Goal: Task Accomplishment & Management: Use online tool/utility

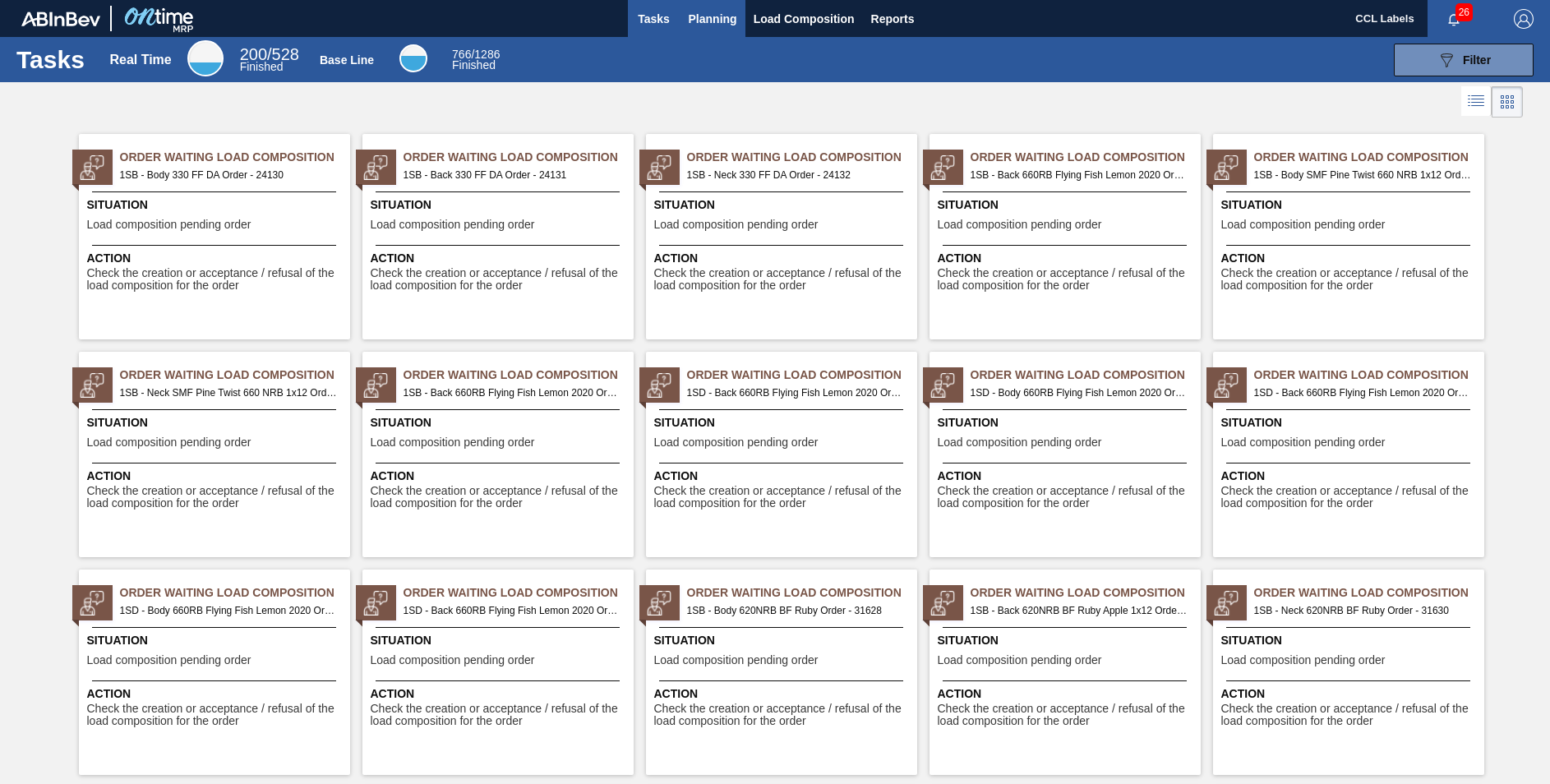
click at [712, 7] on button "Planning" at bounding box center [713, 18] width 65 height 37
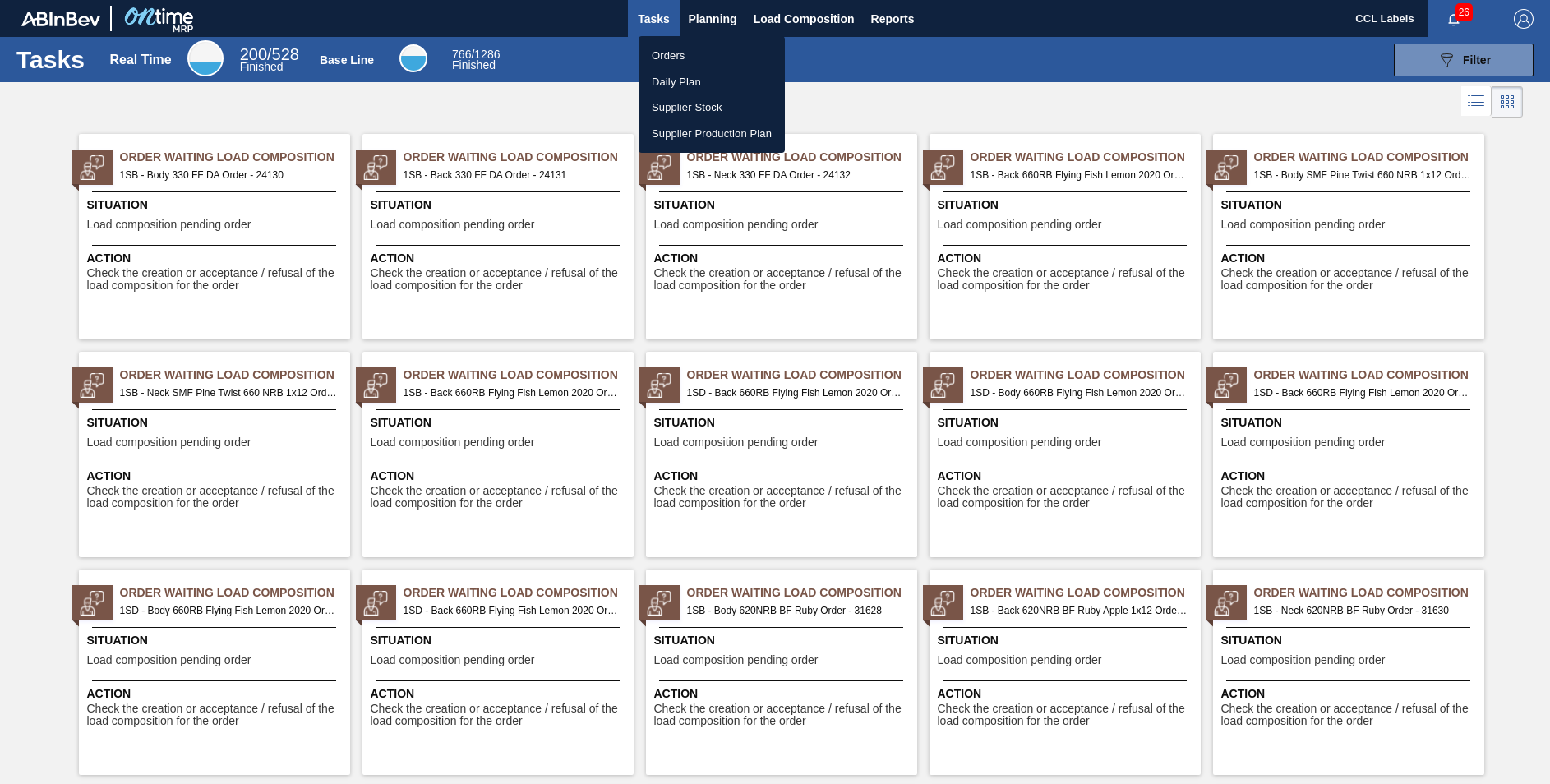
drag, startPoint x: 664, startPoint y: 55, endPoint x: 839, endPoint y: 107, distance: 182.6
click at [664, 55] on li "Orders" at bounding box center [712, 55] width 146 height 26
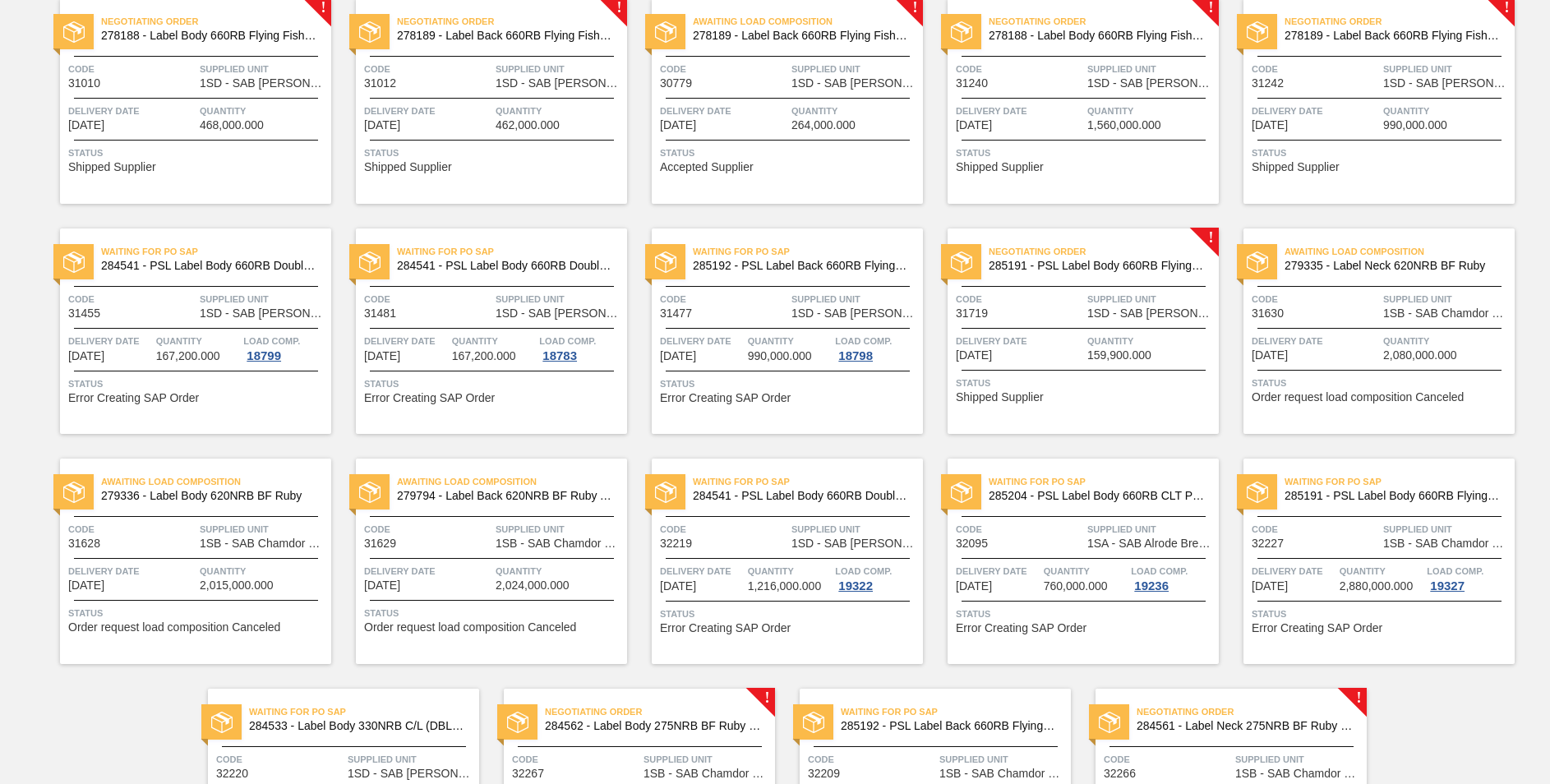
scroll to position [779, 0]
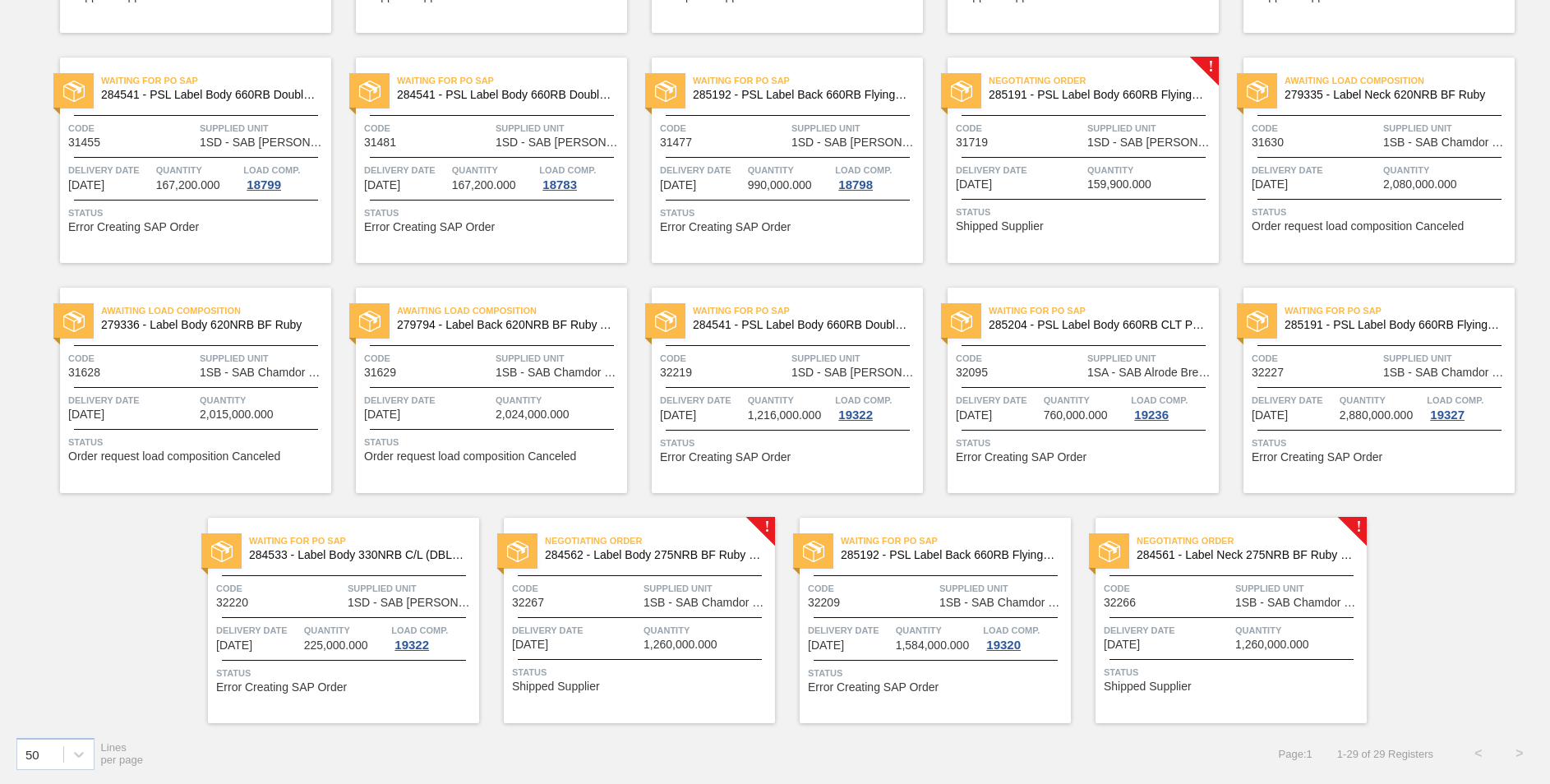
click at [718, 553] on span "284562 - Label Body 275NRB BF Ruby PU" at bounding box center [653, 555] width 217 height 12
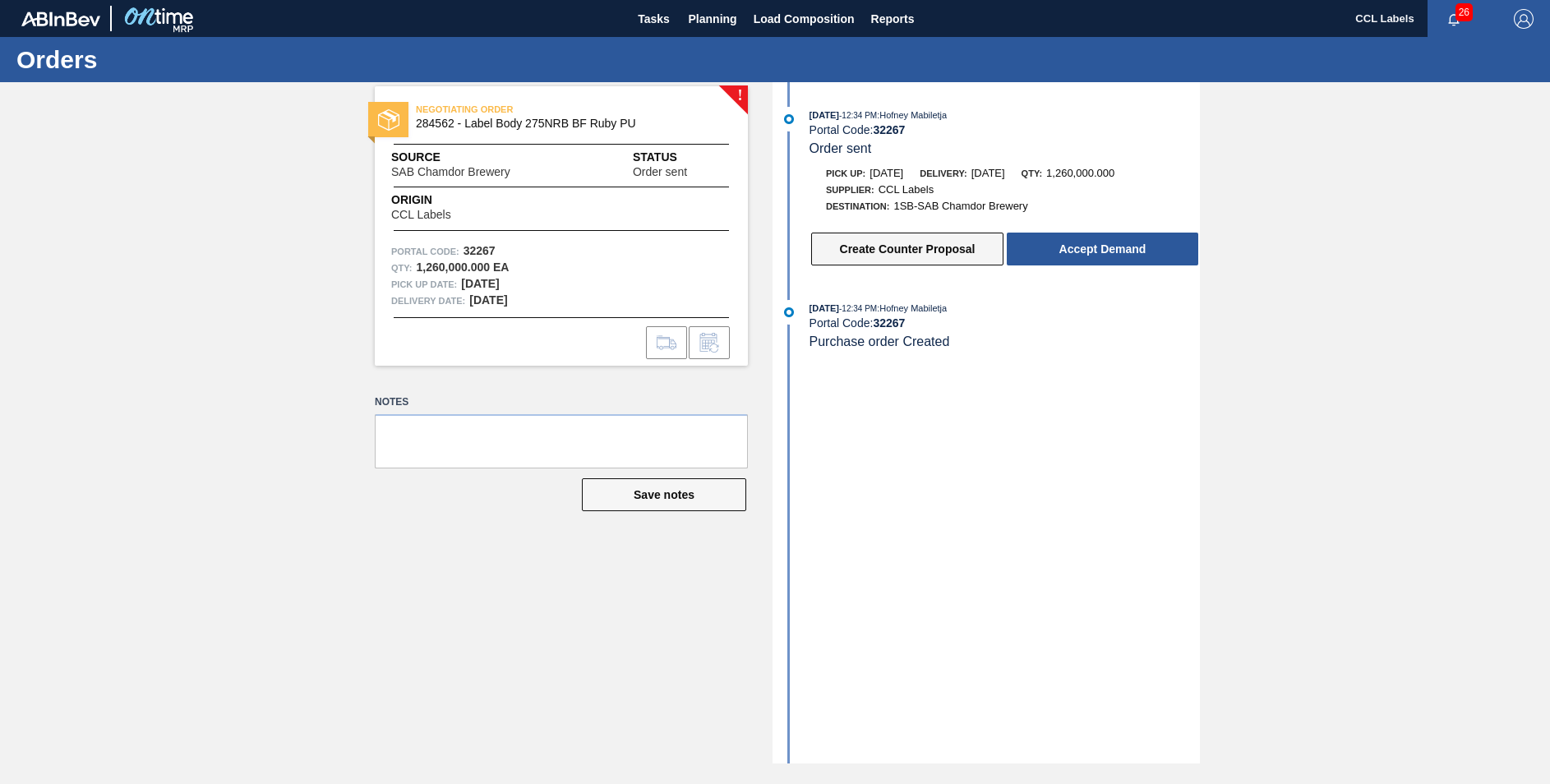
click at [995, 247] on button "Create Counter Proposal" at bounding box center [907, 248] width 192 height 33
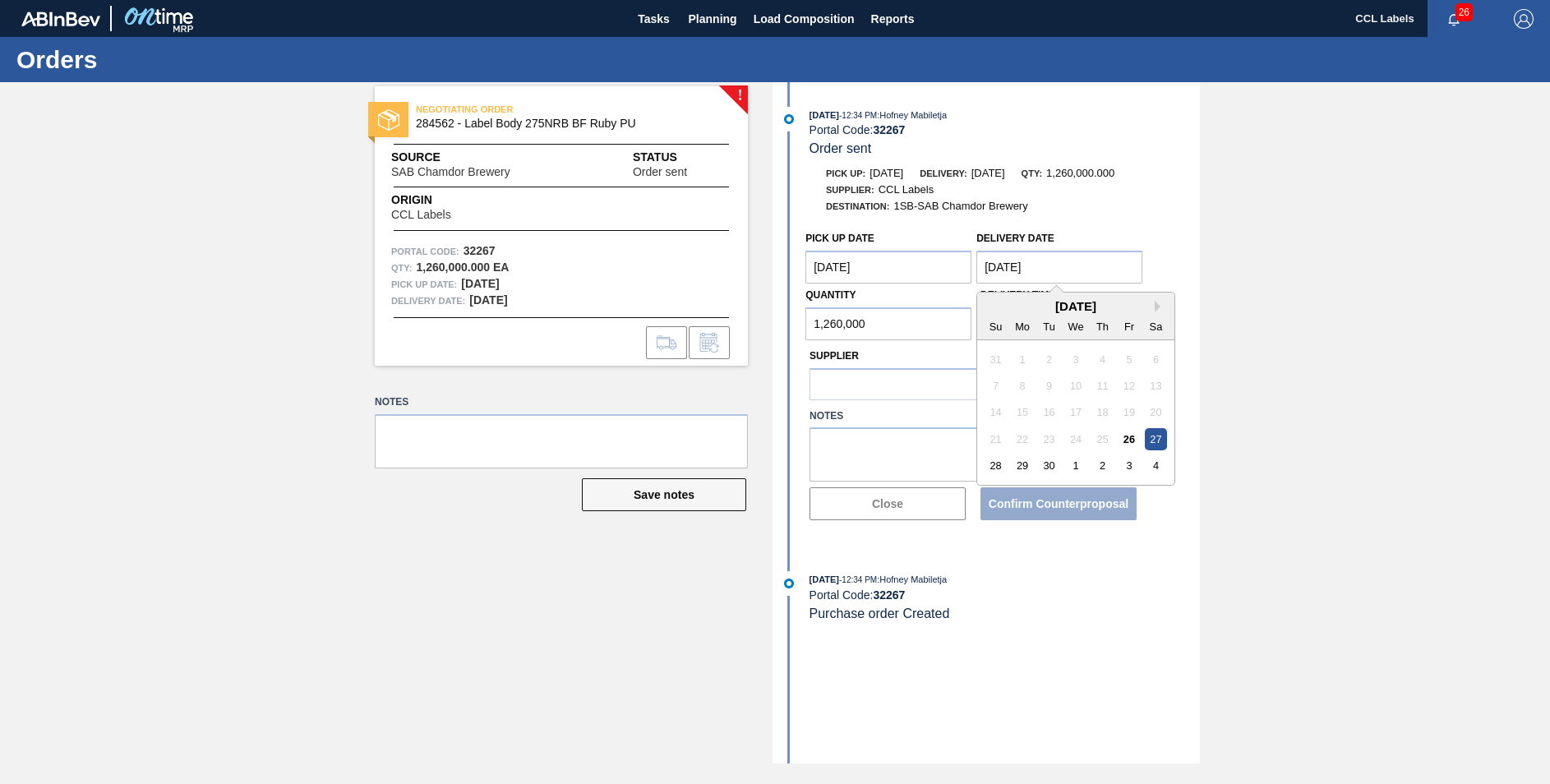
click at [1079, 255] on Date "[DATE]" at bounding box center [1059, 266] width 166 height 33
click at [1360, 674] on main "Tasks Planning Load Composition Reports CCL Labels 26 Mark all as read Orders !…" at bounding box center [775, 392] width 1550 height 784
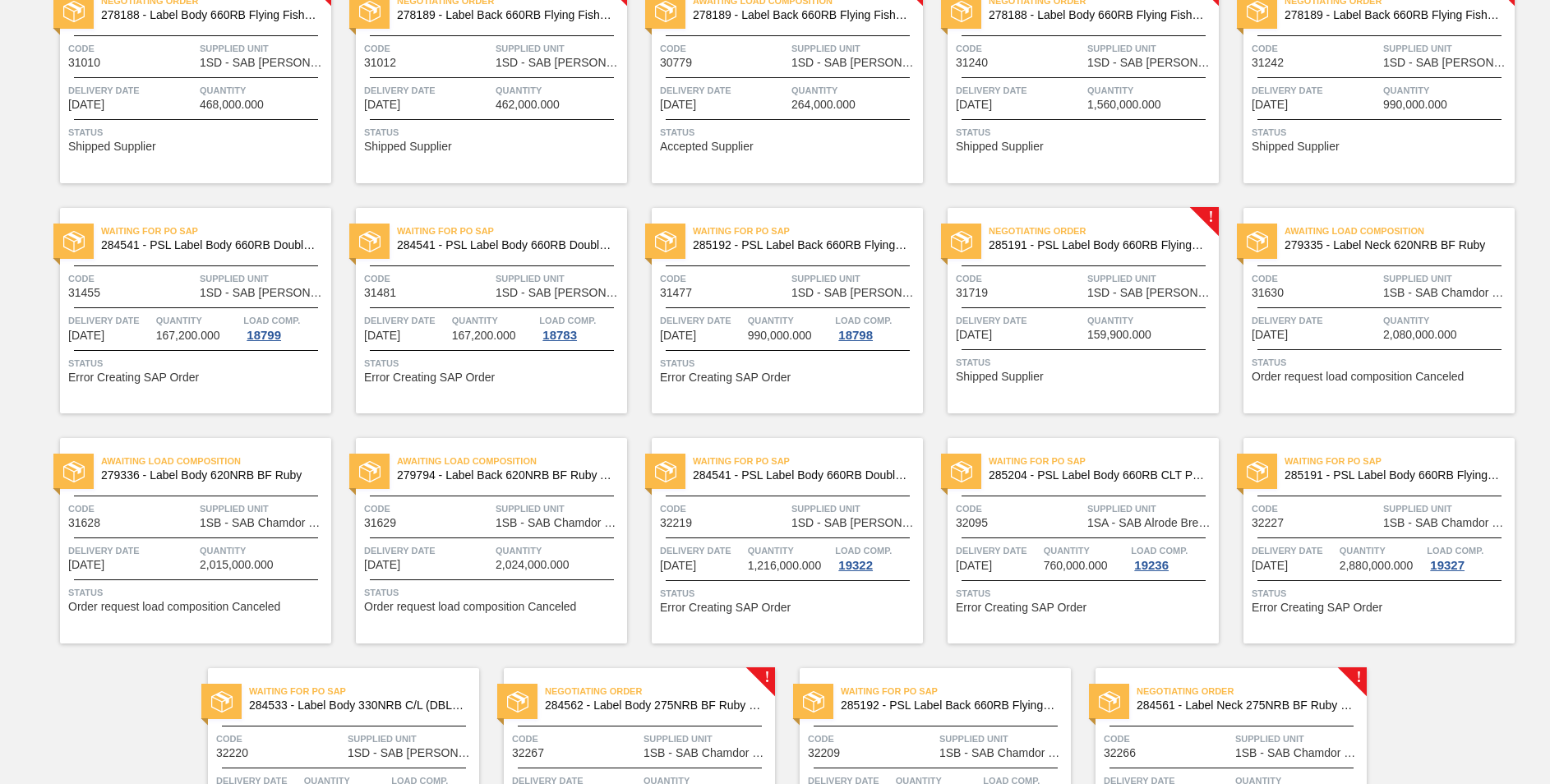
scroll to position [779, 0]
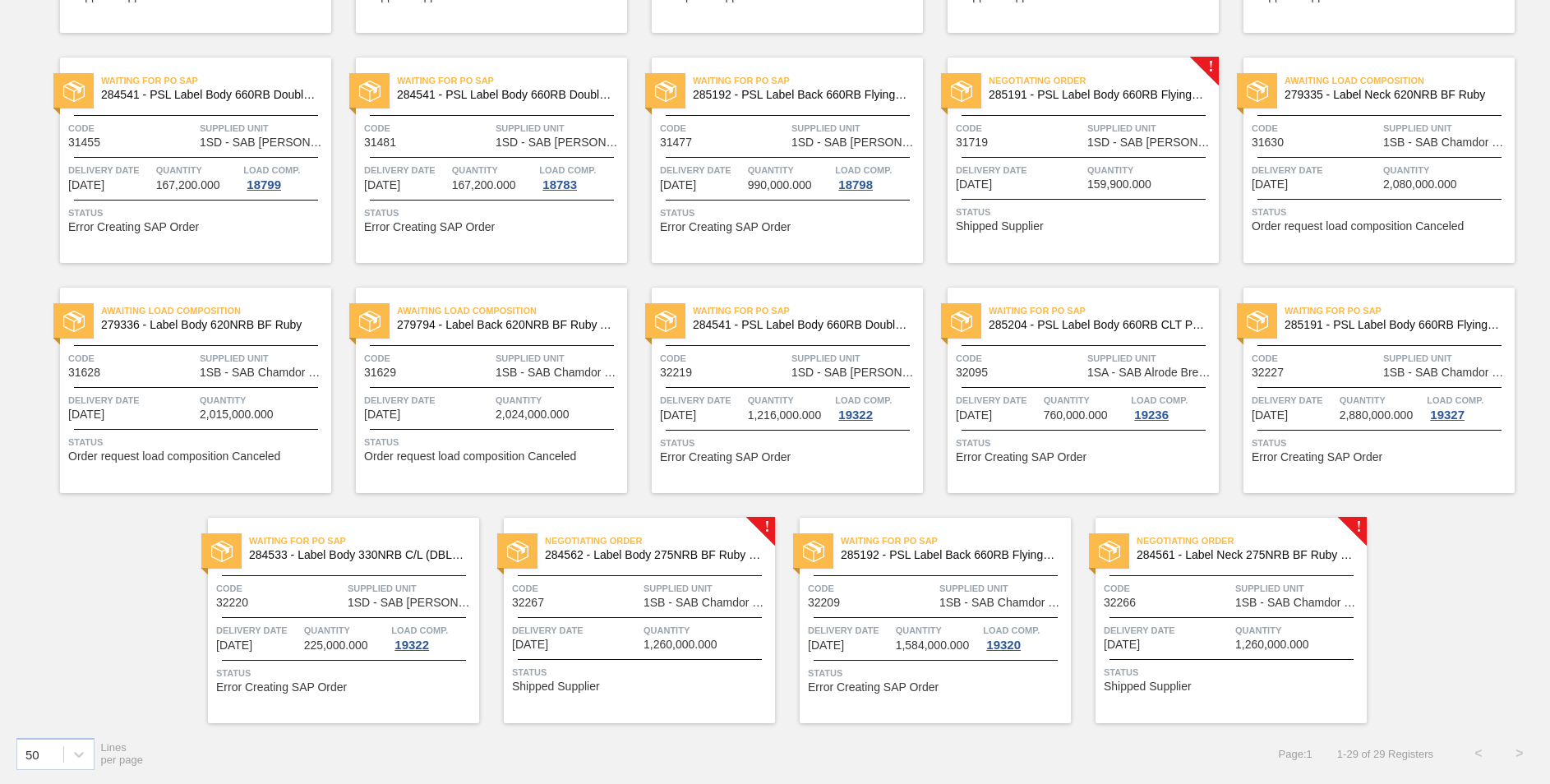
click at [675, 555] on span "284562 - Label Body 275NRB BF Ruby PU" at bounding box center [653, 555] width 217 height 12
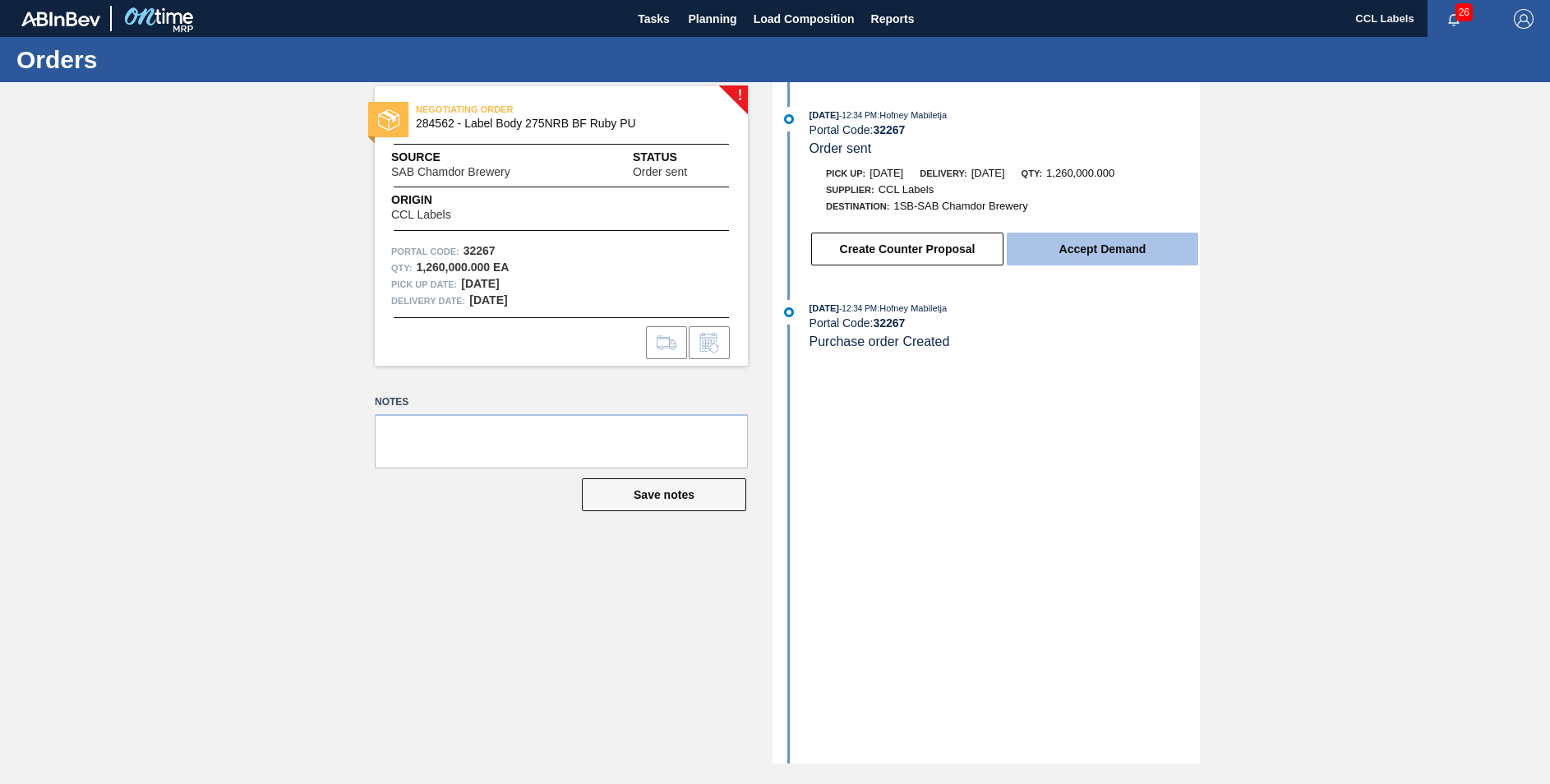
click at [1128, 251] on button "Accept Demand" at bounding box center [1101, 248] width 191 height 33
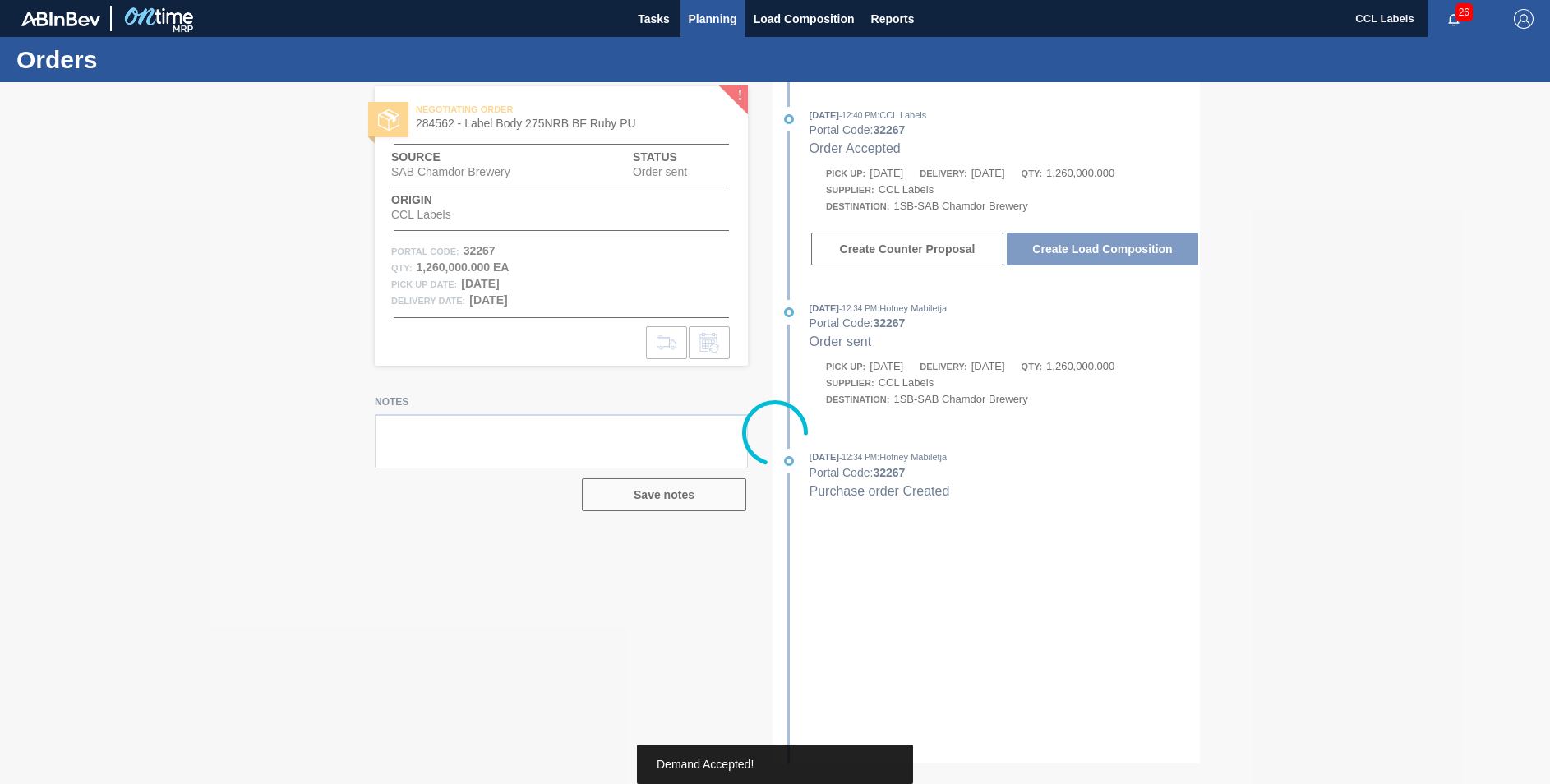
click at [725, 14] on span "Planning" at bounding box center [713, 18] width 48 height 19
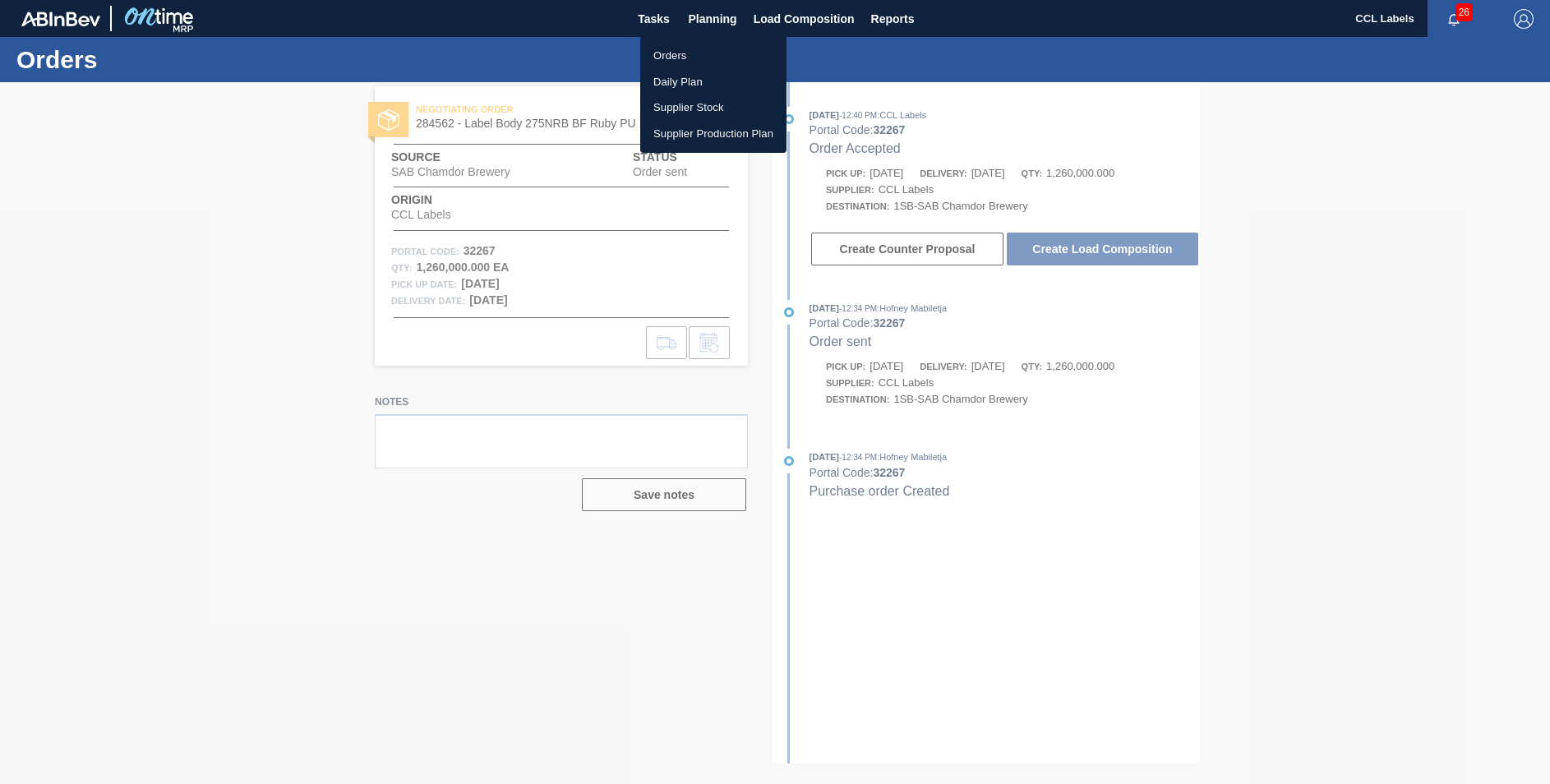
click at [686, 51] on li "Orders" at bounding box center [713, 55] width 146 height 26
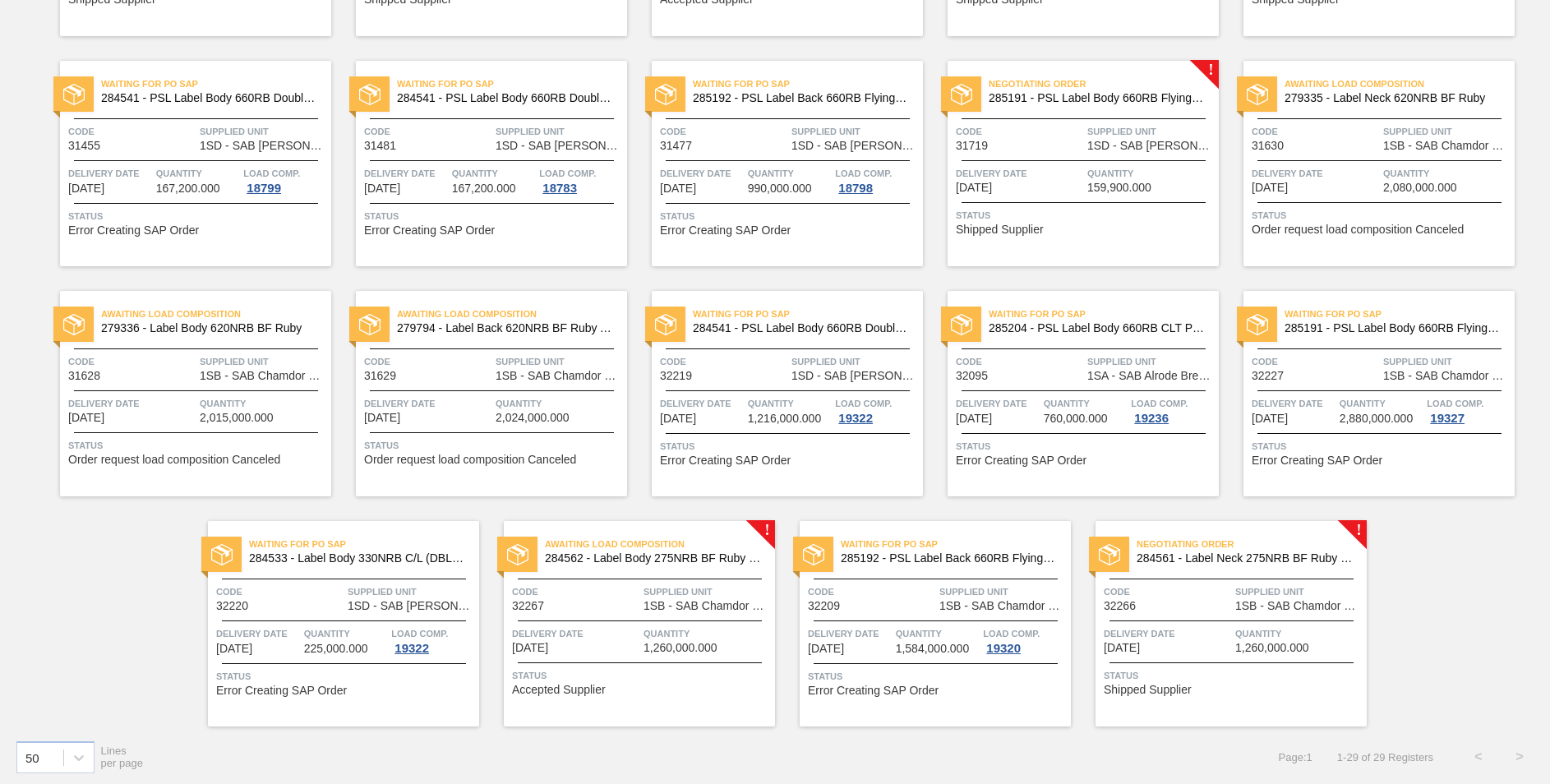
scroll to position [779, 0]
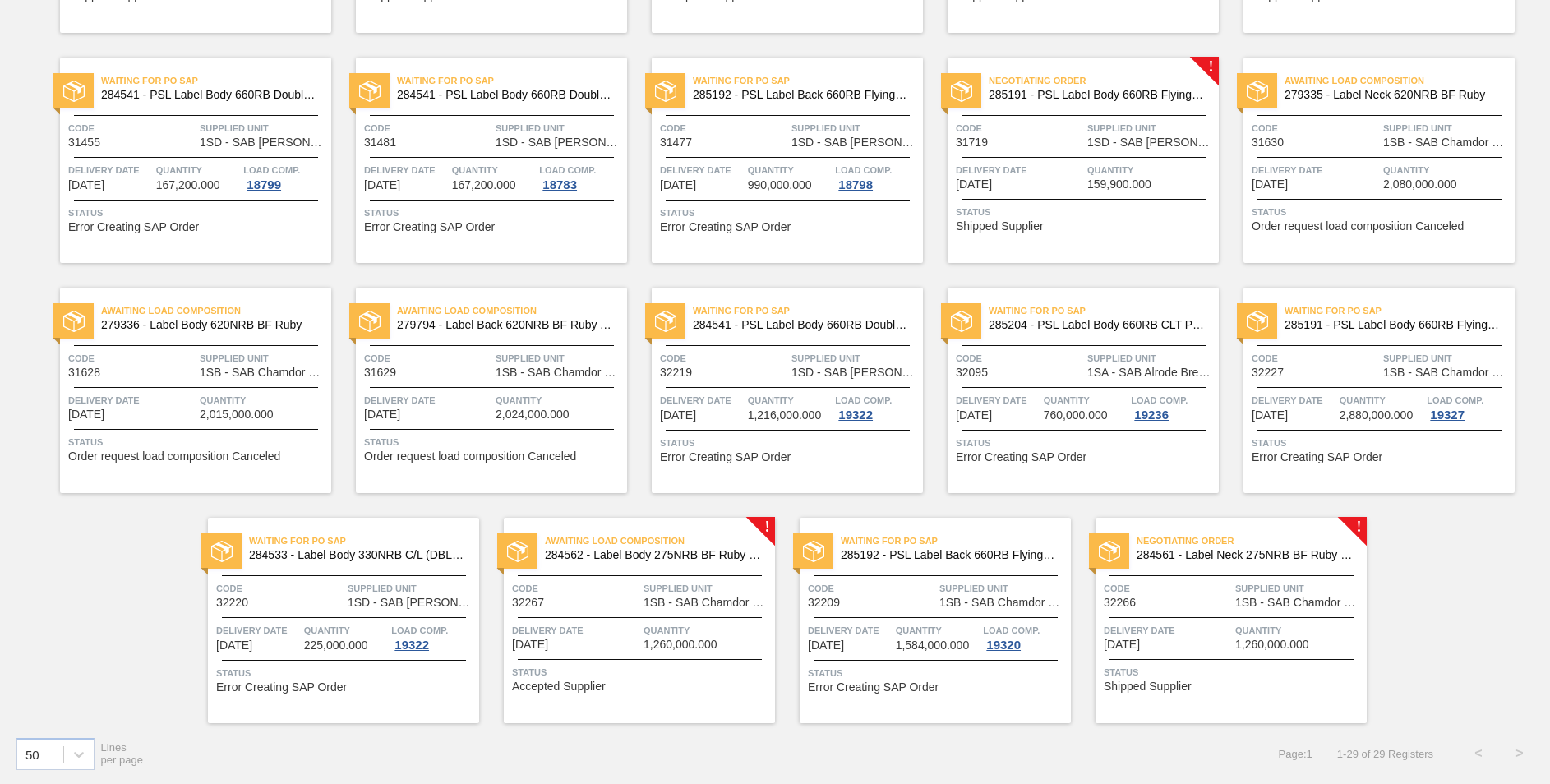
click at [1245, 551] on span "284561 - Label Neck 275NRB BF Ruby PU" at bounding box center [1245, 555] width 217 height 12
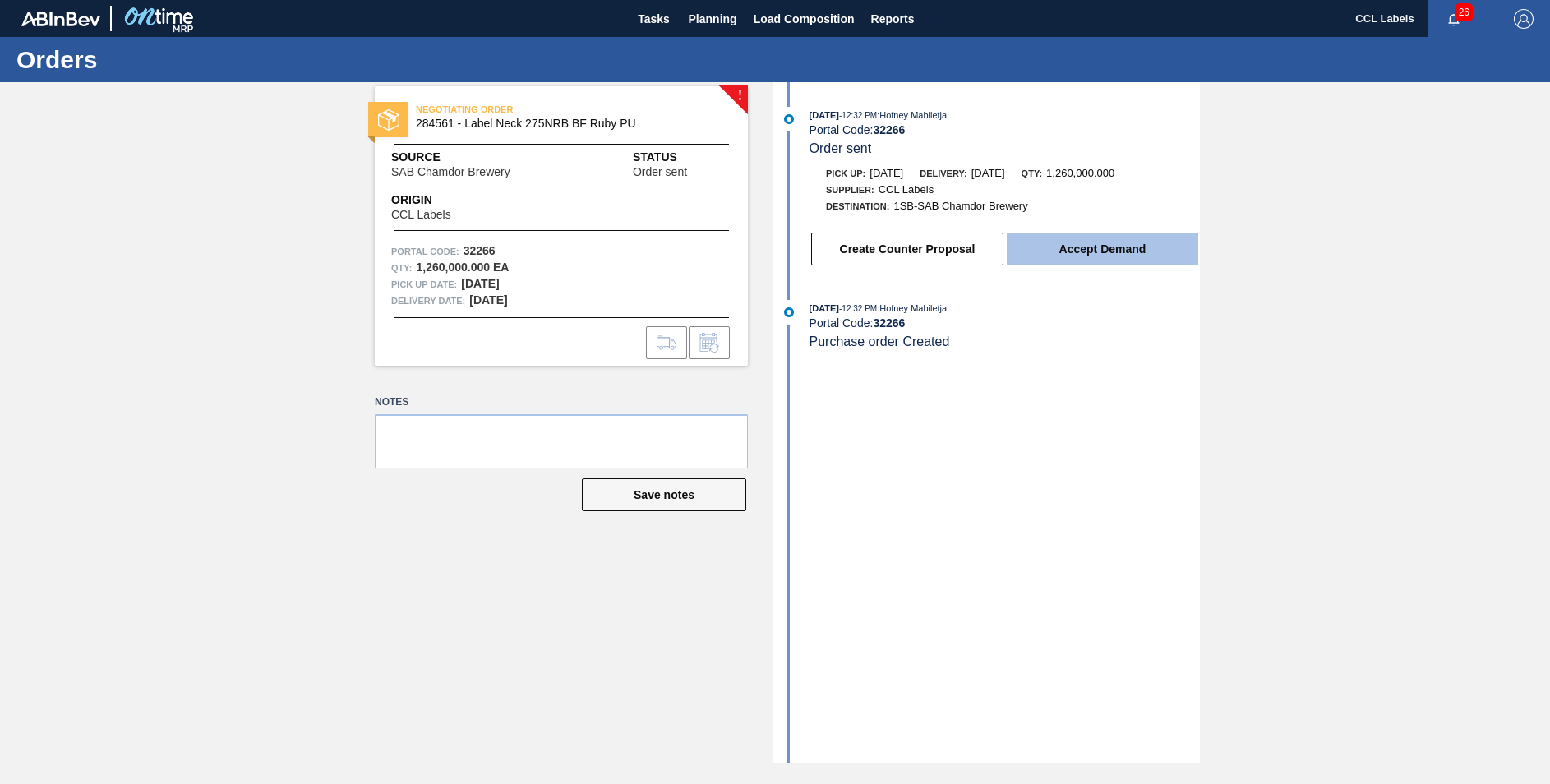
click at [1112, 250] on button "Accept Demand" at bounding box center [1101, 248] width 191 height 33
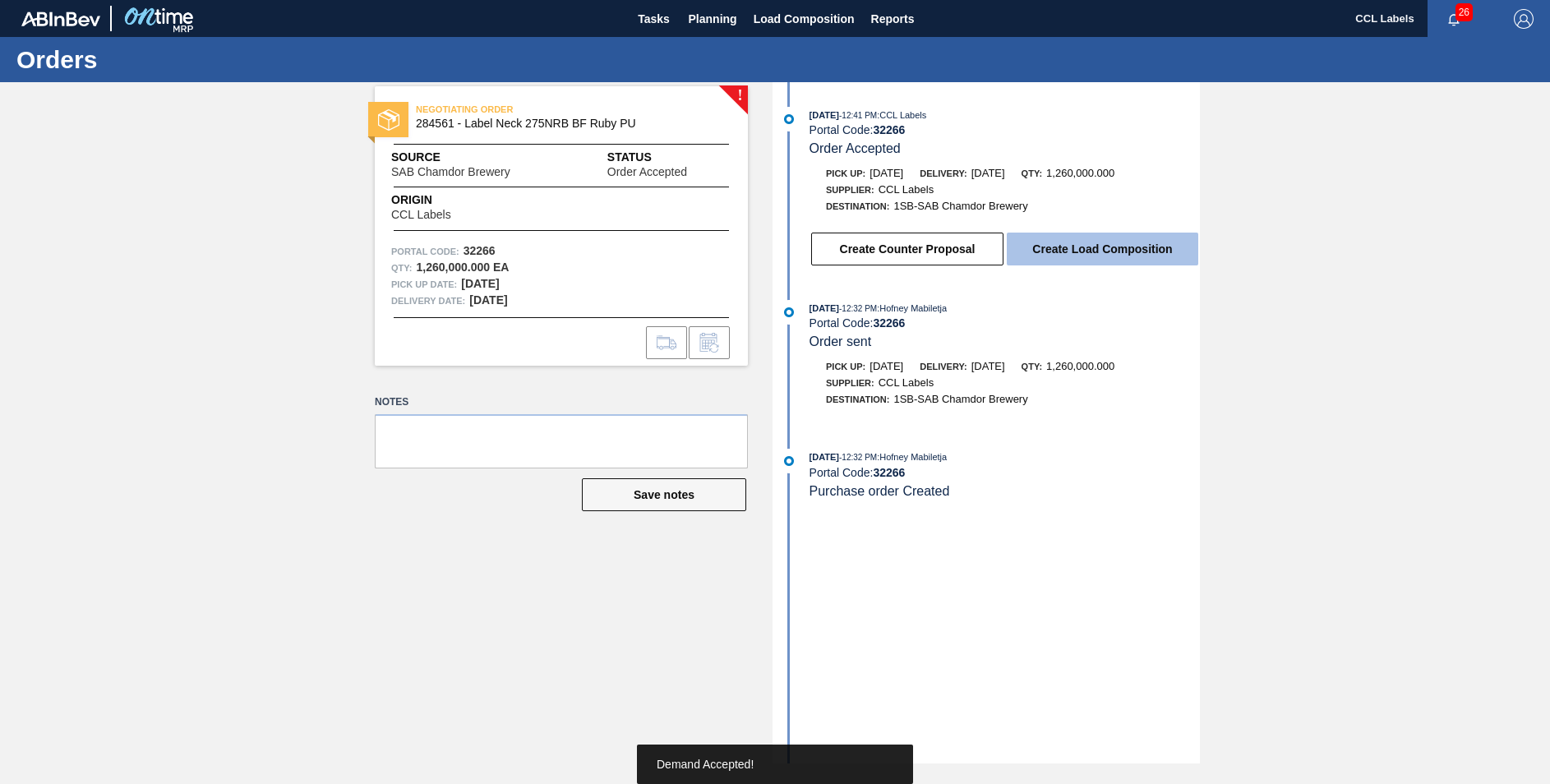
click at [1133, 255] on button "Create Load Composition" at bounding box center [1101, 248] width 191 height 33
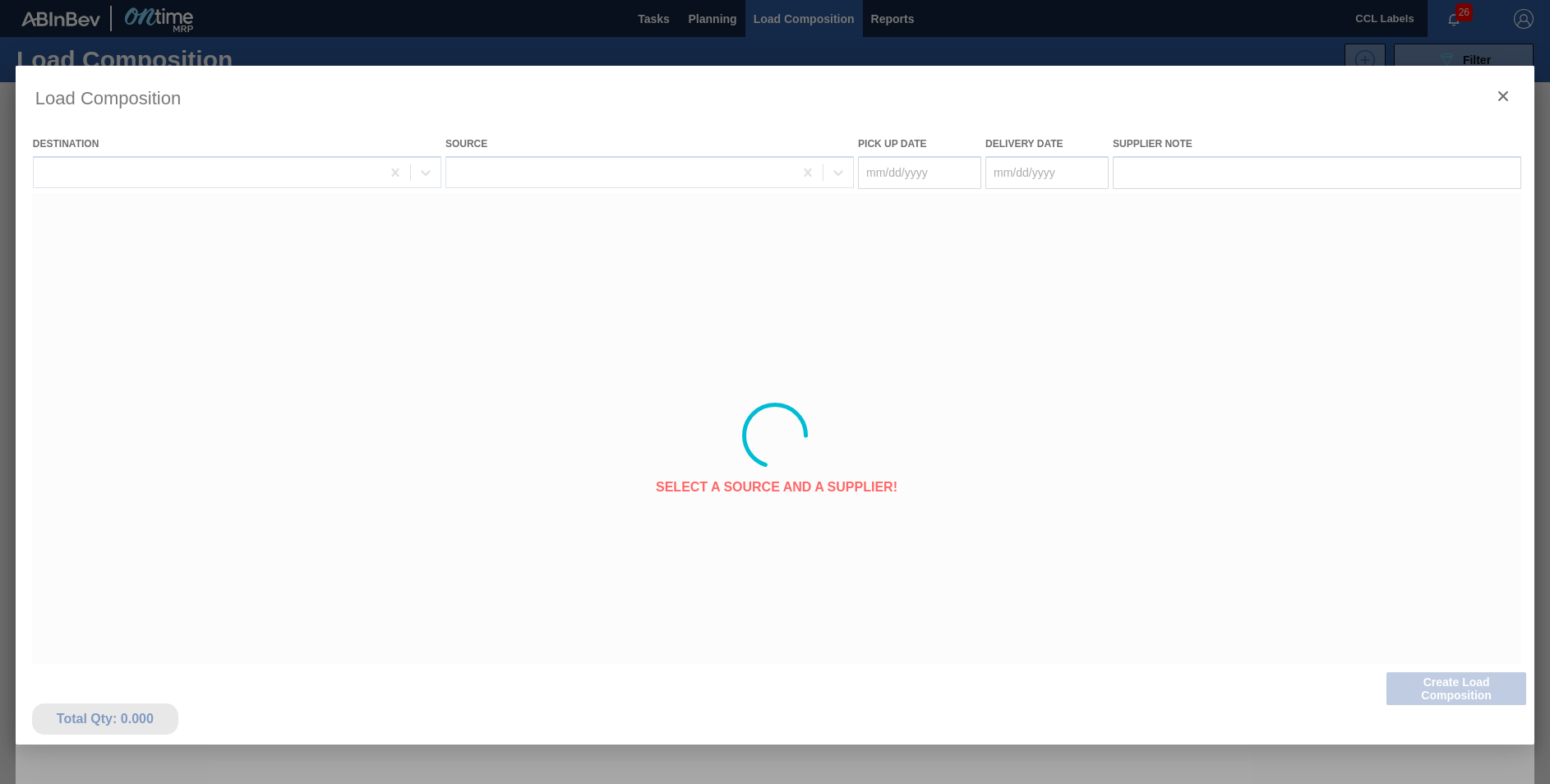
type Date "[DATE]"
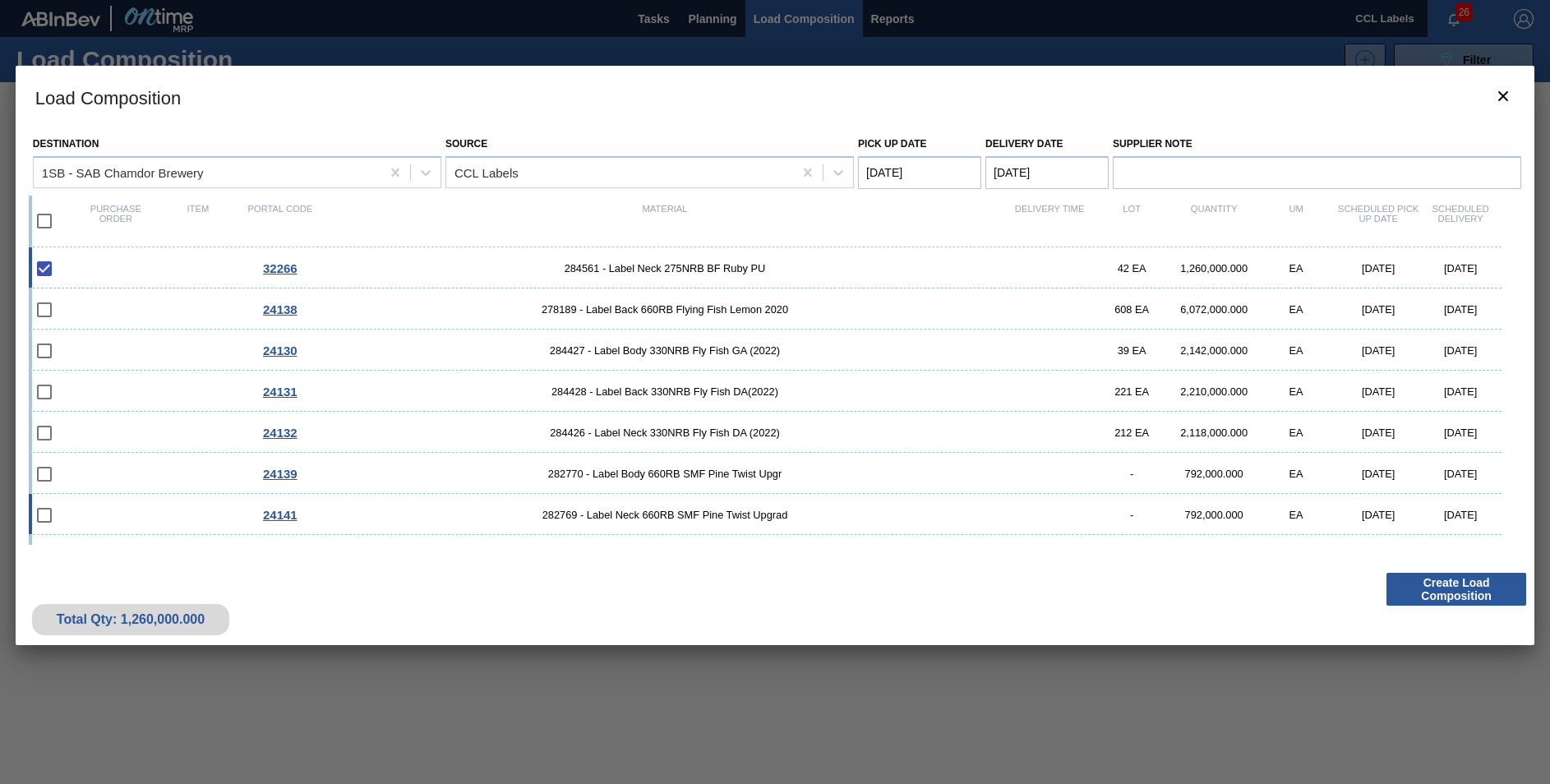
scroll to position [195, 0]
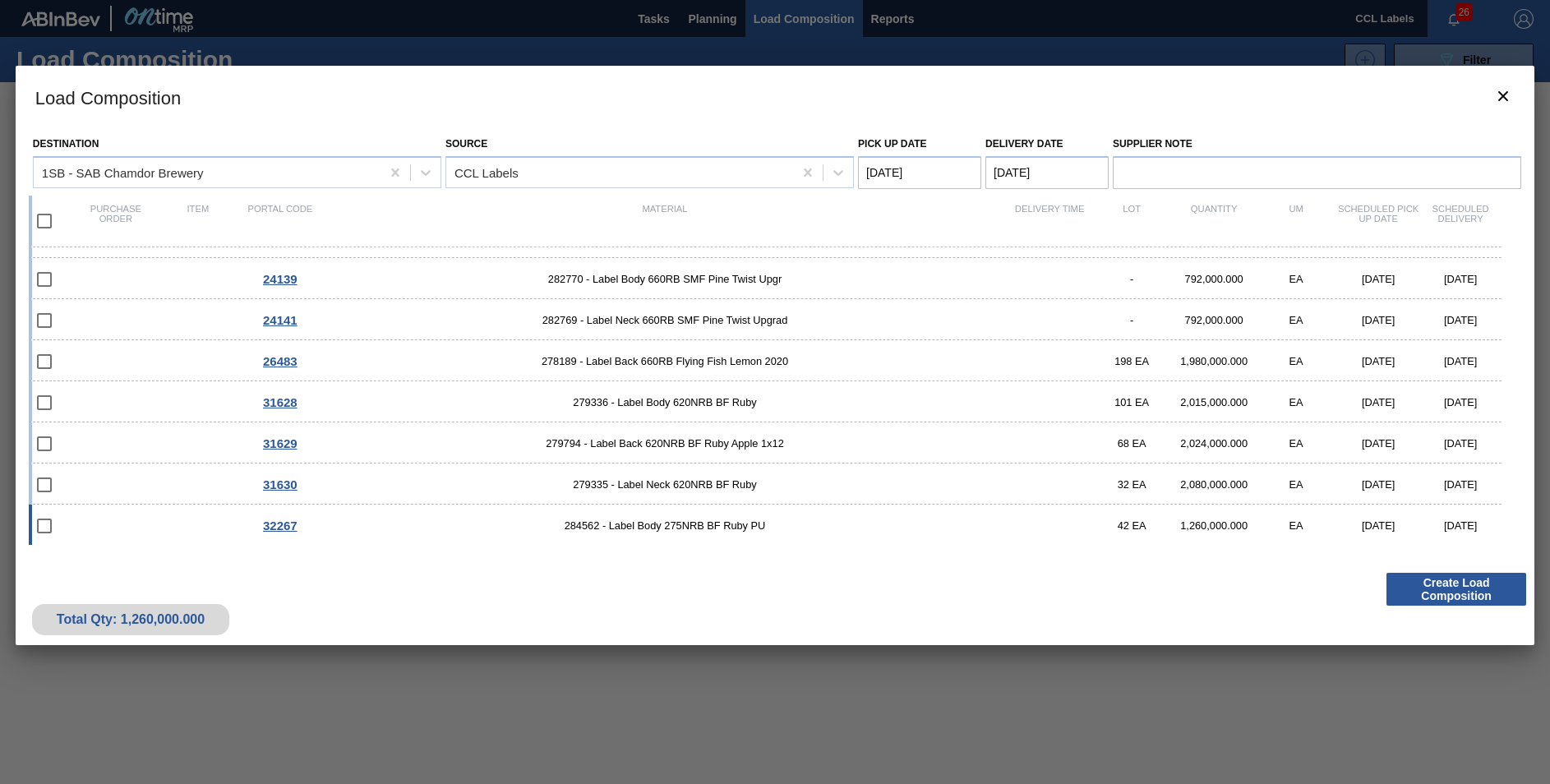
click at [710, 519] on span "284562 - Label Body 275NRB BF Ruby PU" at bounding box center [665, 525] width 687 height 12
checkbox input "true"
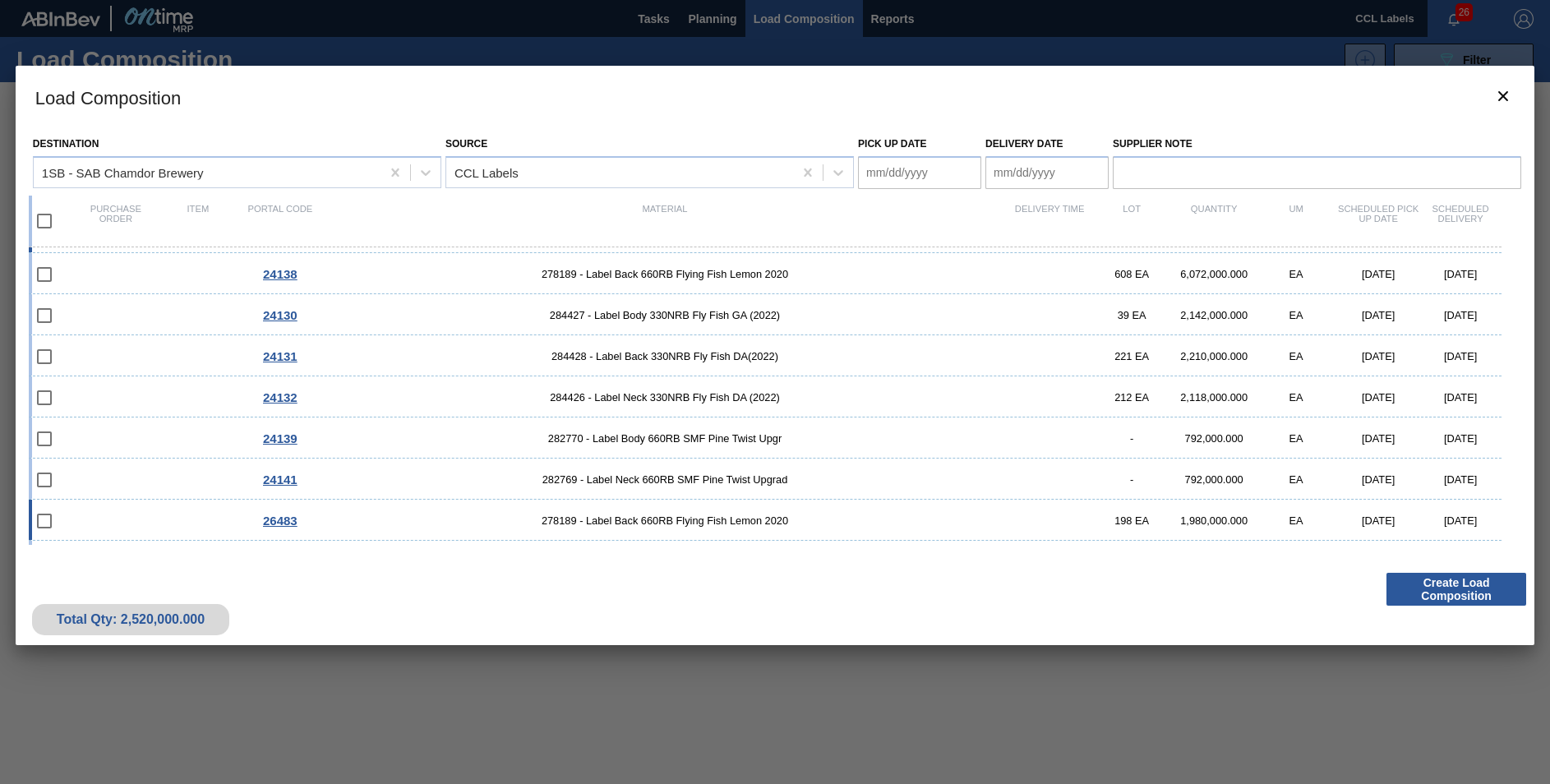
scroll to position [0, 0]
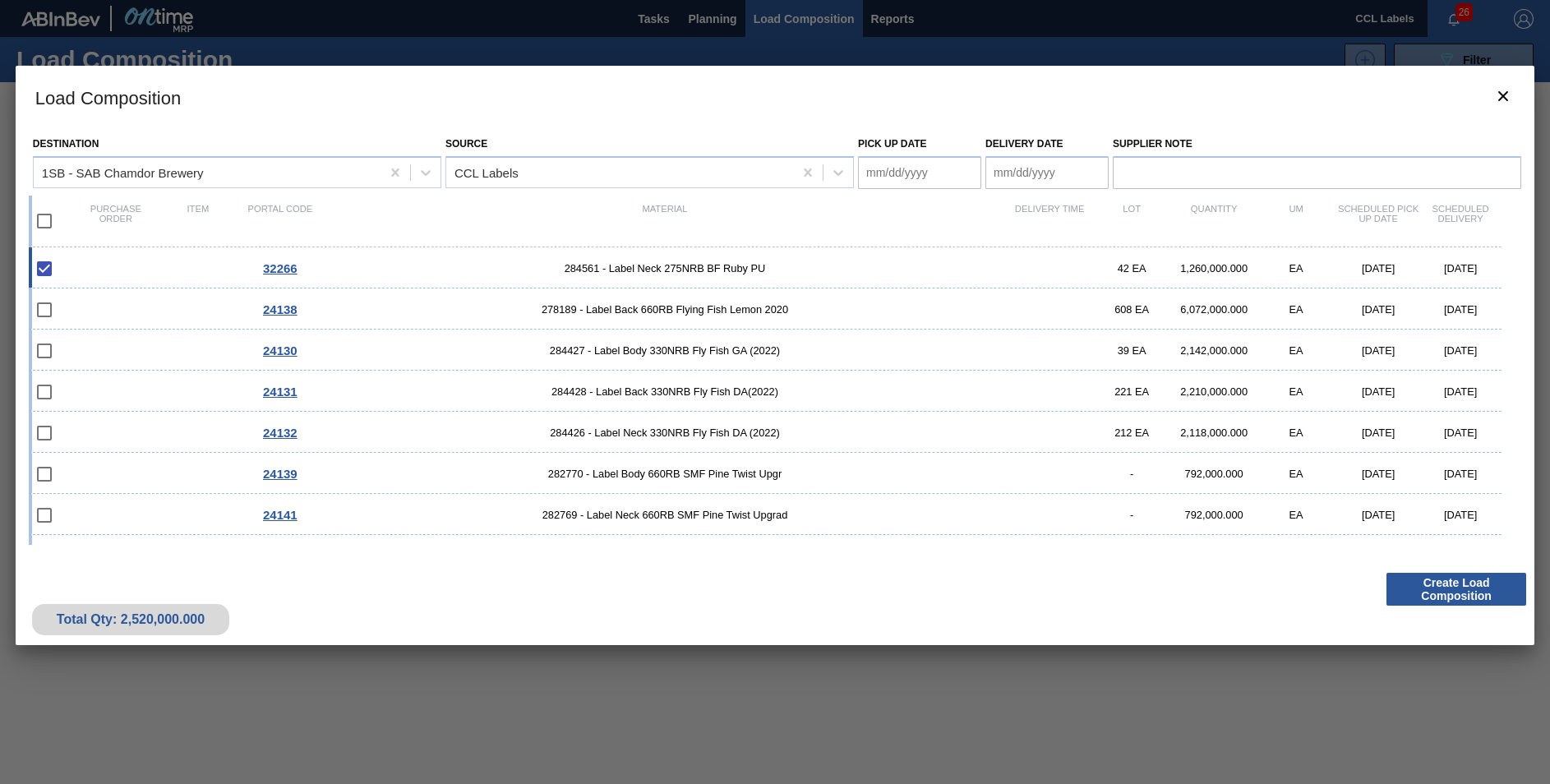
click at [1008, 176] on Date "Delivery Date" at bounding box center [1047, 172] width 123 height 33
click at [1012, 218] on div "[DATE]" at bounding box center [1085, 211] width 197 height 14
click at [1034, 373] on div "29" at bounding box center [1031, 370] width 22 height 22
type Date "[DATE]"
click at [857, 174] on div "Destination 1SB - SAB Chamdor Brewery Source CCL Labels Pick up Date Delivery D…" at bounding box center [775, 158] width 1493 height 61
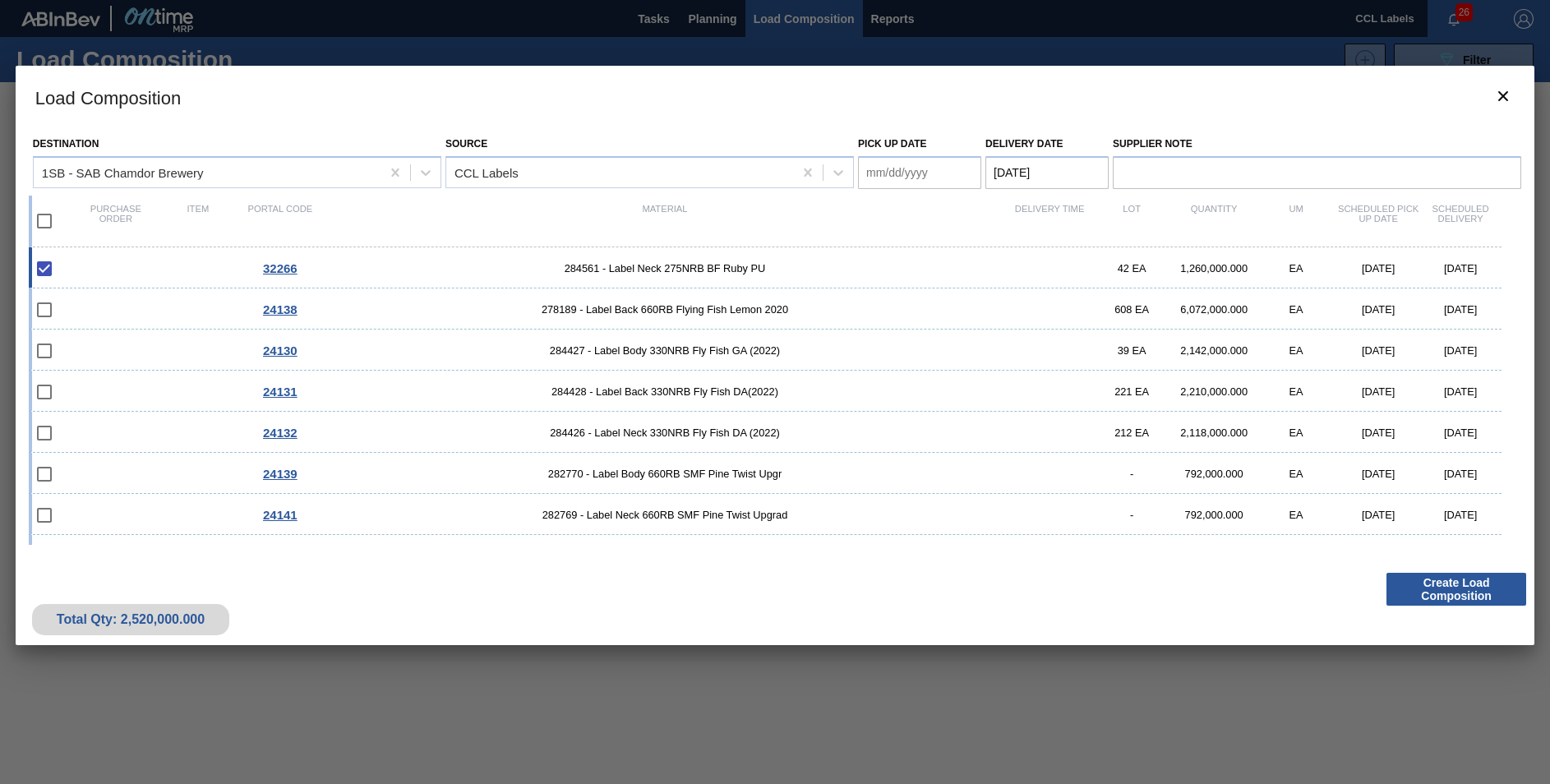
click at [880, 166] on Date "Pick up Date" at bounding box center [920, 172] width 123 height 33
click at [877, 204] on div "[DATE]" at bounding box center [958, 211] width 197 height 14
click at [901, 375] on div "29" at bounding box center [904, 370] width 22 height 22
type Date "[DATE]"
click at [1440, 582] on button "Create Load Composition" at bounding box center [1456, 588] width 140 height 33
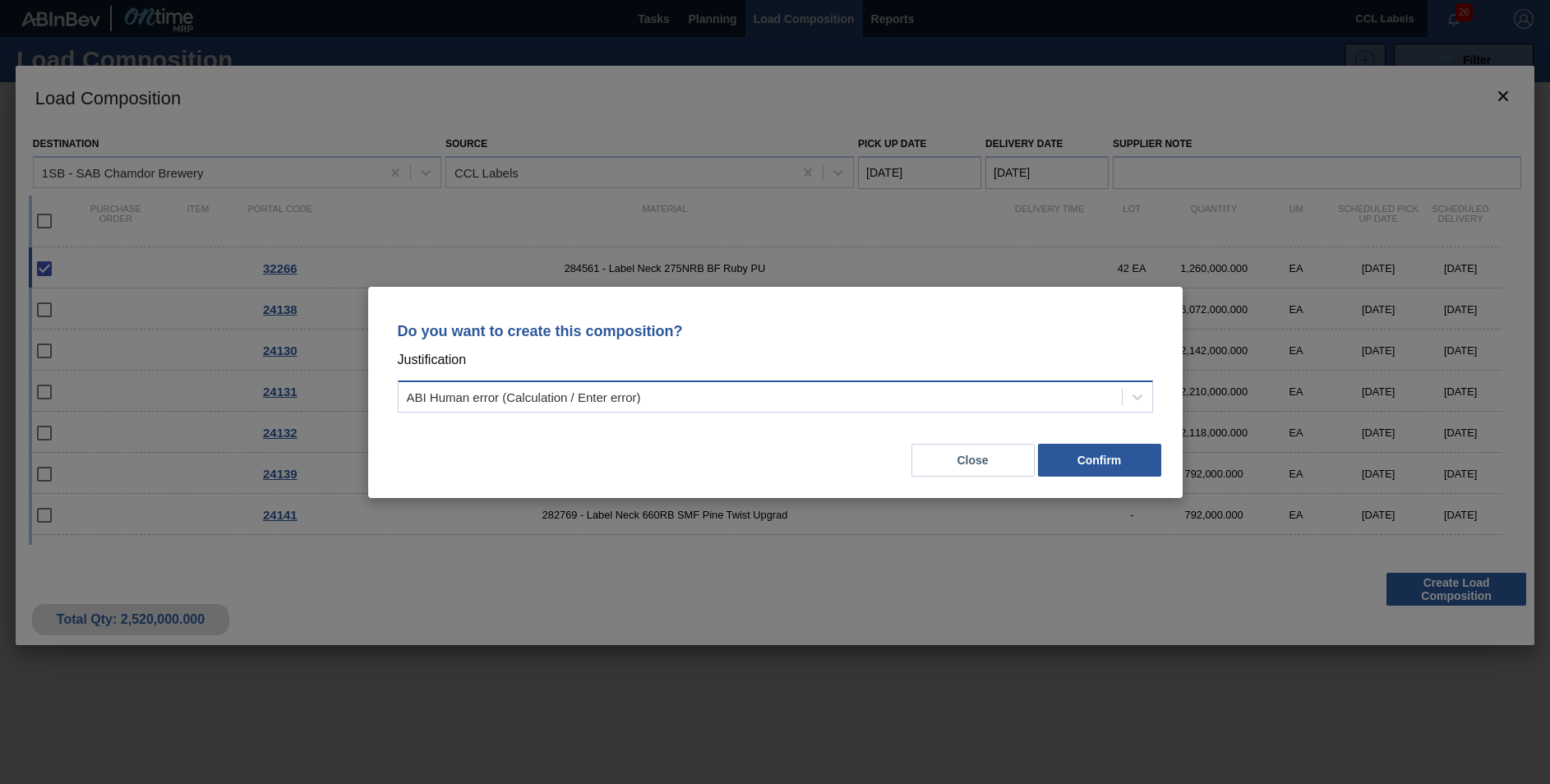
click at [708, 384] on div "ABI Human error (Calculation / Enter error)" at bounding box center [775, 396] width 755 height 32
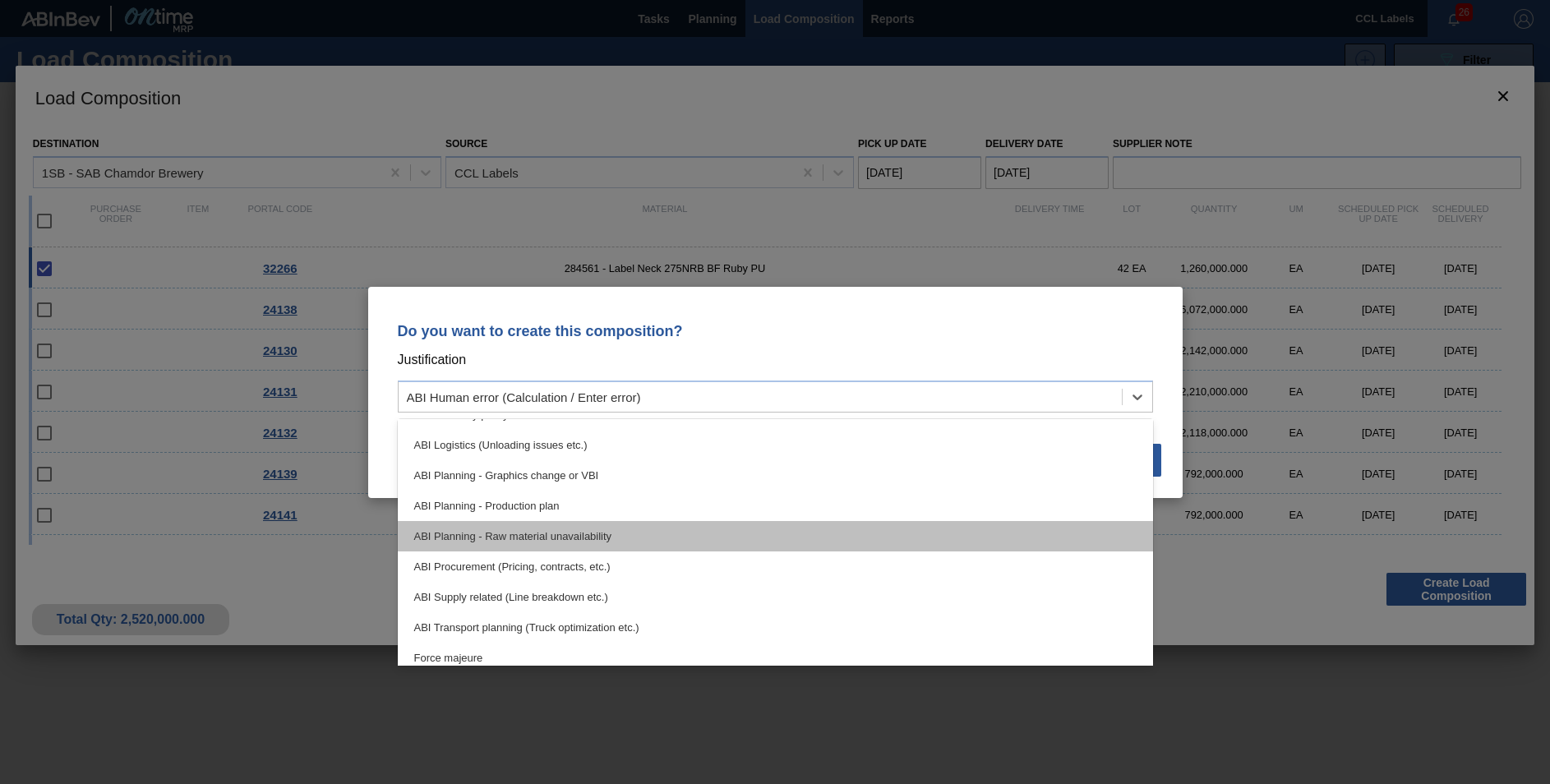
scroll to position [165, 0]
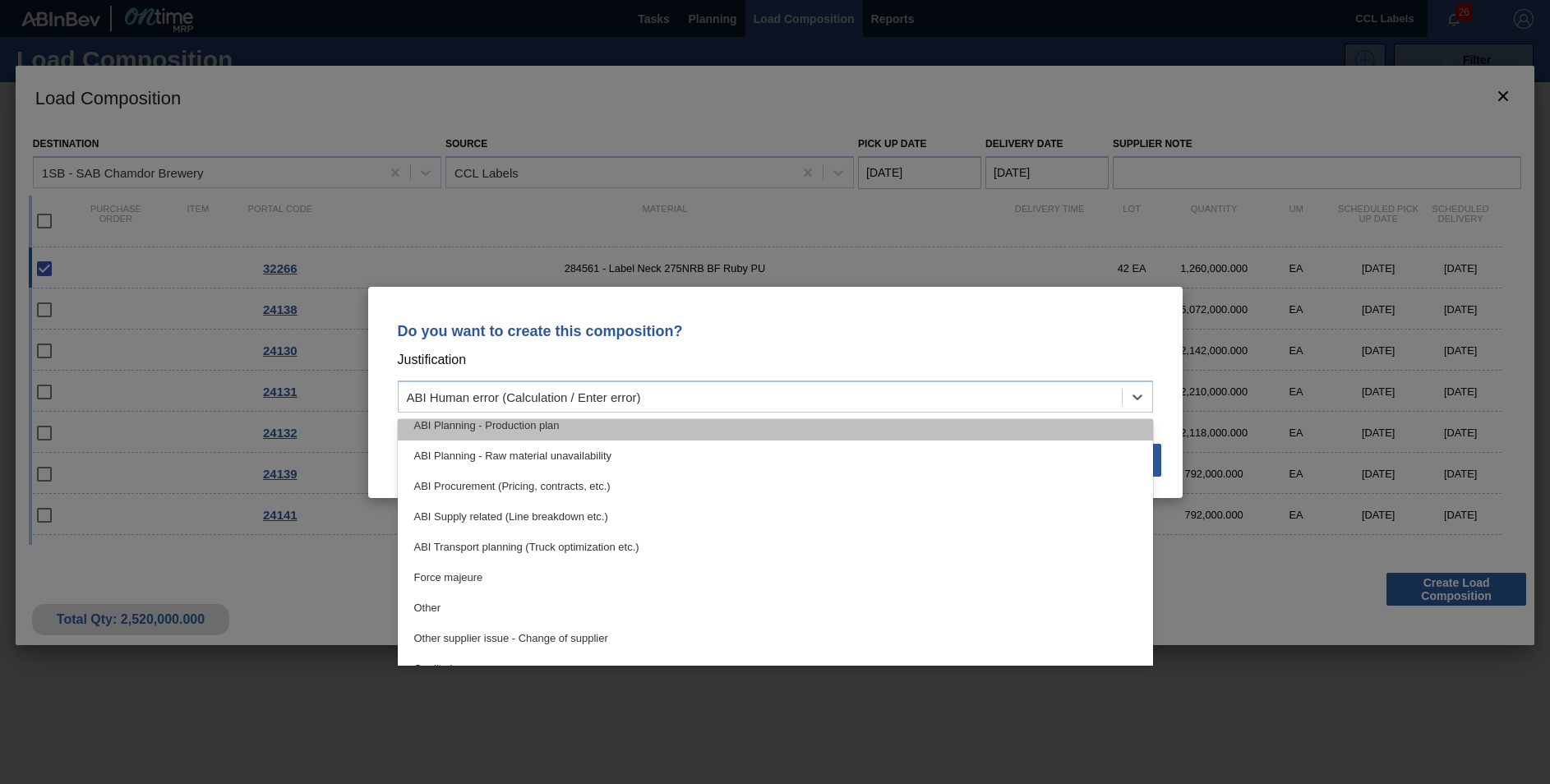
click at [513, 430] on div "ABI Planning - Production plan" at bounding box center [775, 425] width 755 height 31
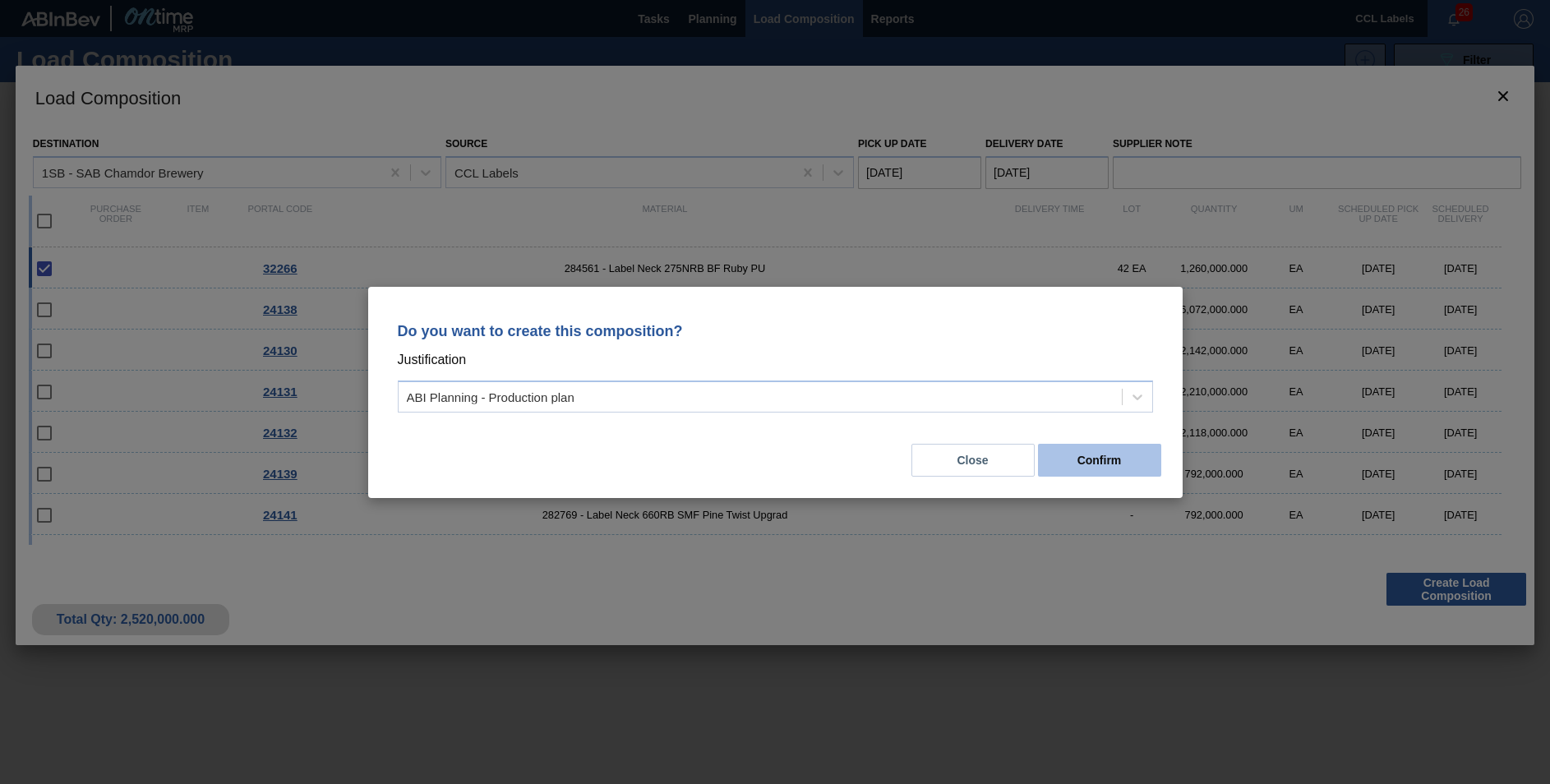
click at [1090, 468] on button "Confirm" at bounding box center [1100, 460] width 123 height 33
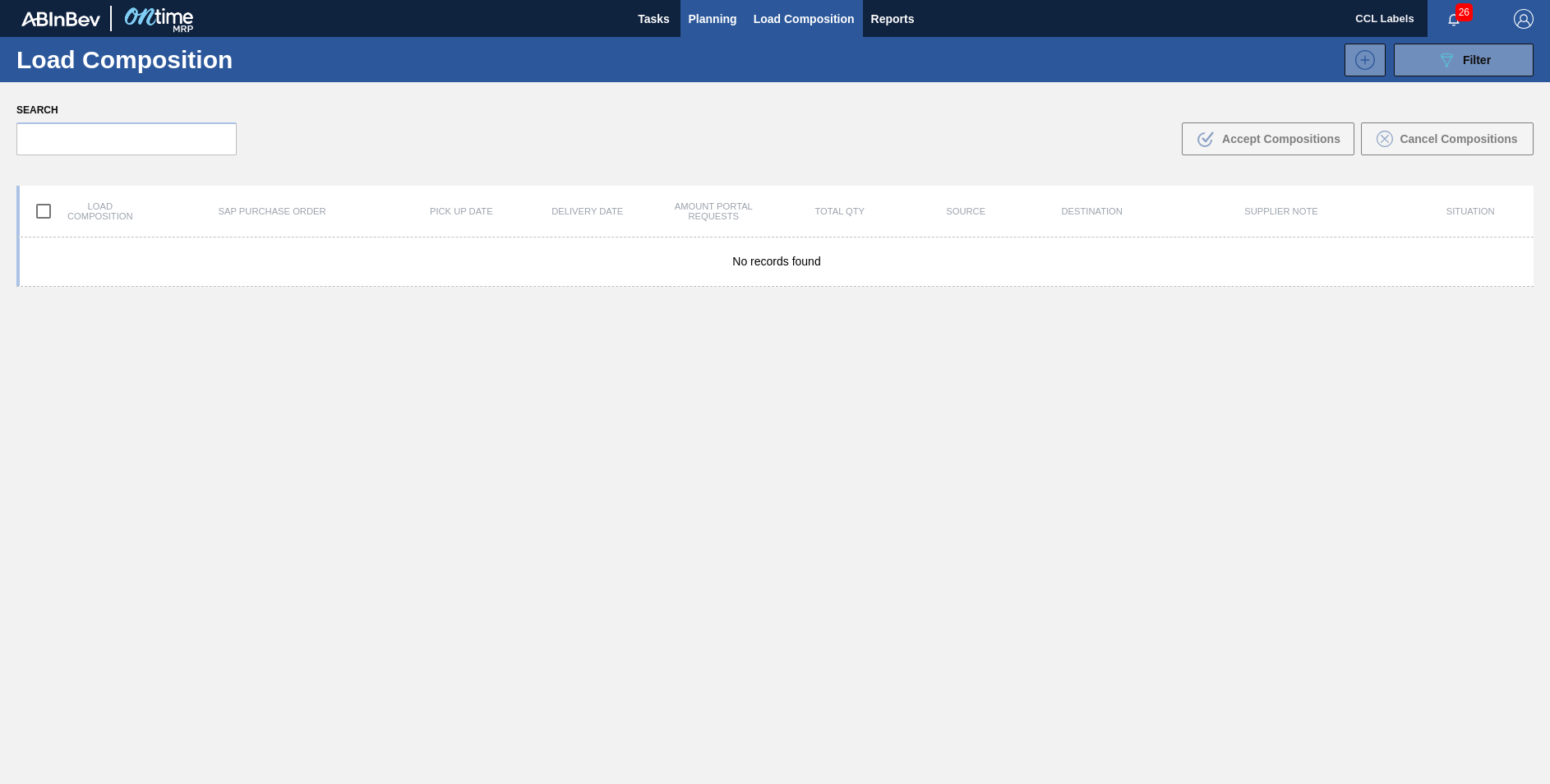
click at [726, 6] on button "Planning" at bounding box center [713, 18] width 65 height 37
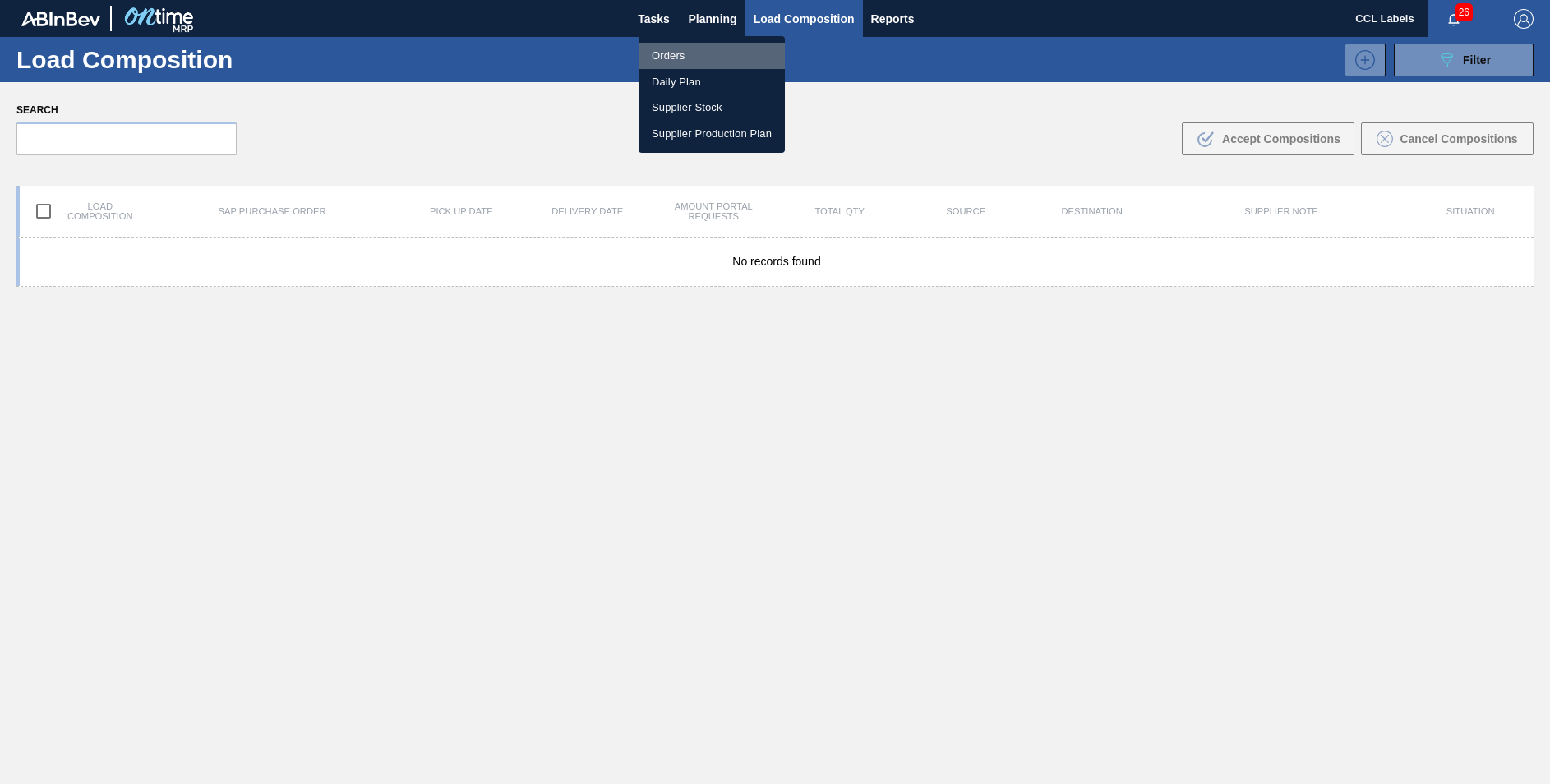
click at [677, 48] on li "Orders" at bounding box center [712, 55] width 146 height 26
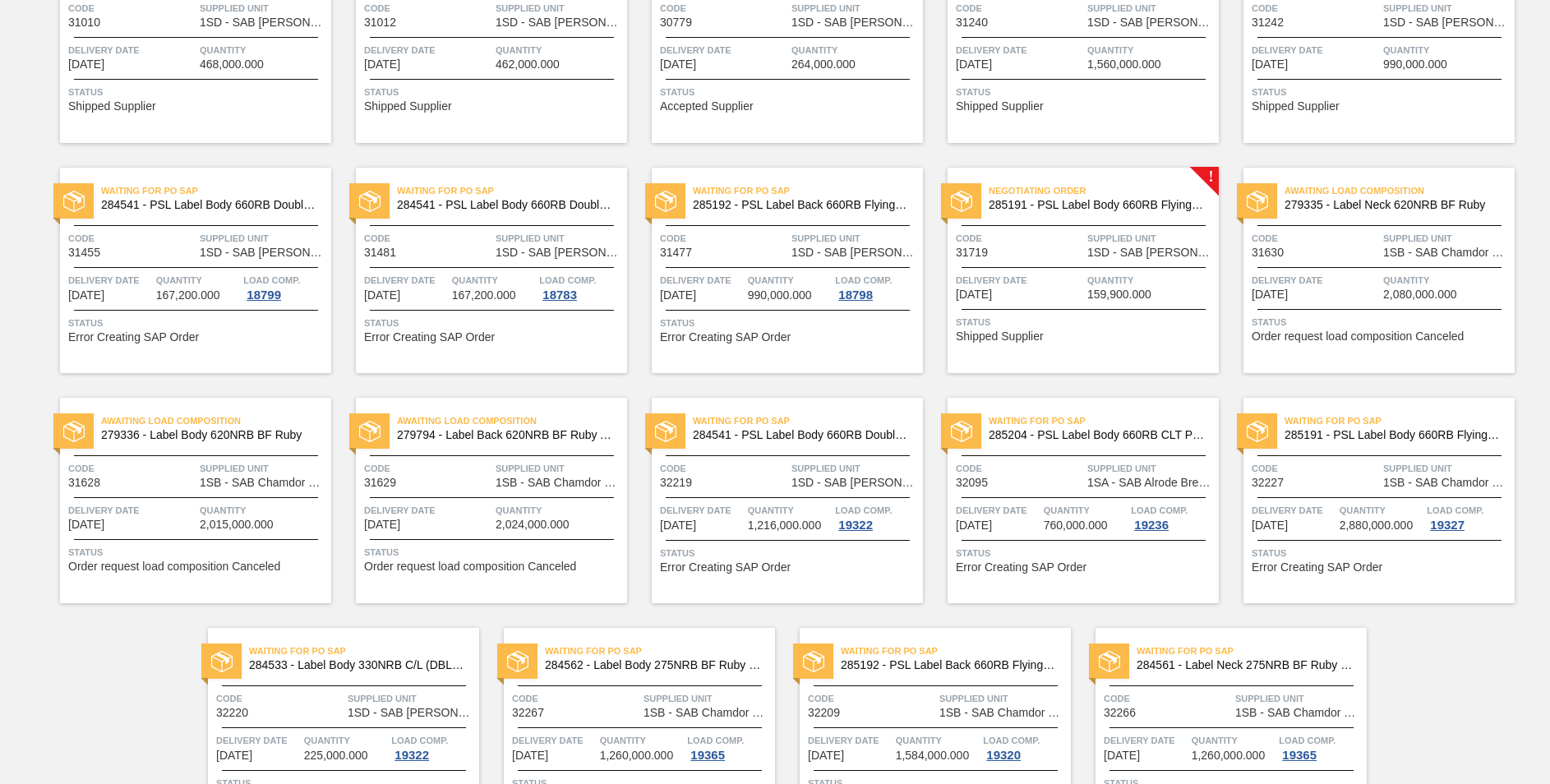
scroll to position [779, 0]
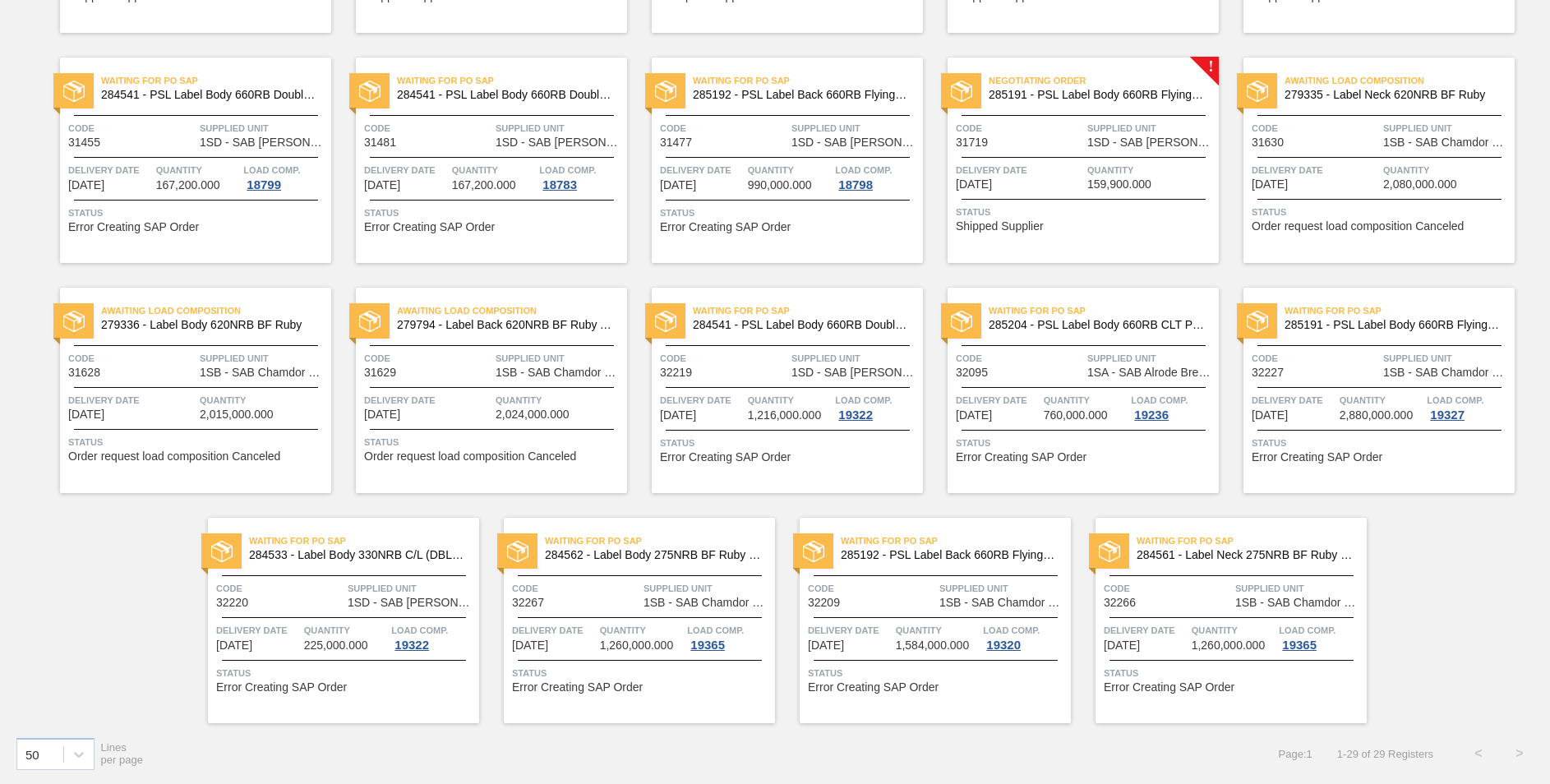
click at [1250, 547] on span "Waiting for PO SAP" at bounding box center [1251, 540] width 230 height 17
